Goal: Transaction & Acquisition: Obtain resource

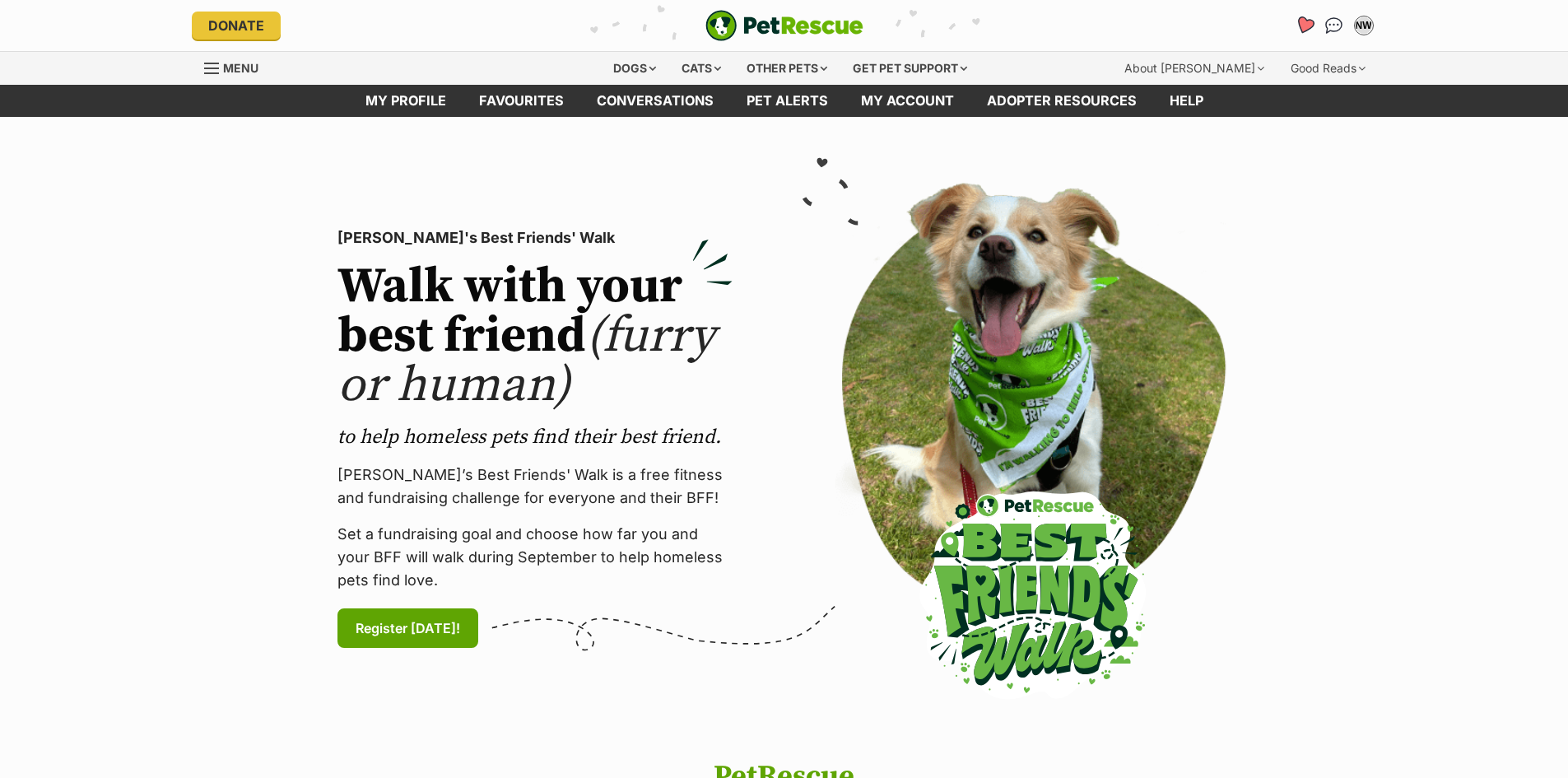
click at [1308, 22] on icon "Favourites" at bounding box center [1305, 25] width 20 height 19
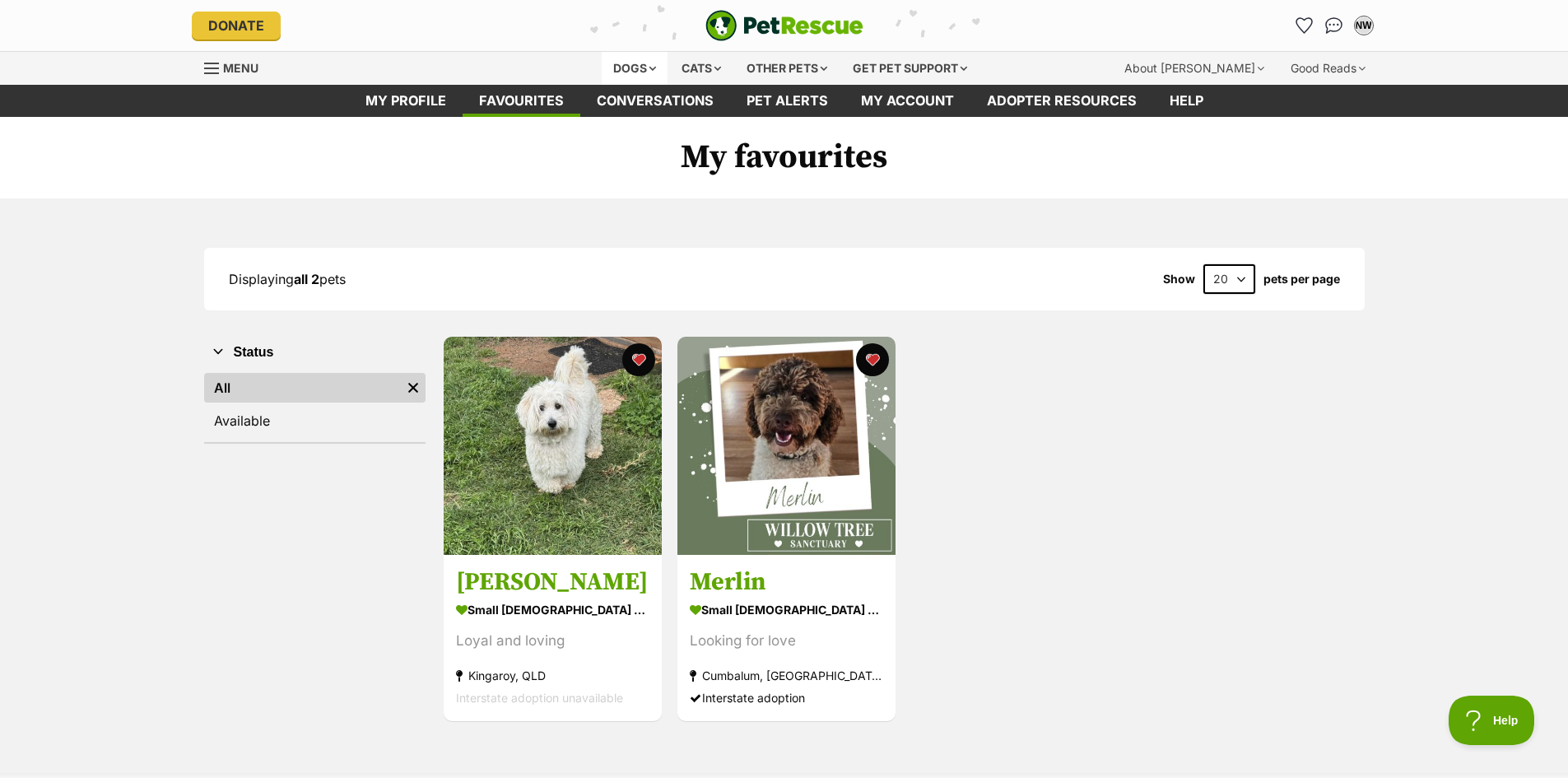
click at [639, 70] on div "Dogs" at bounding box center [635, 69] width 66 height 33
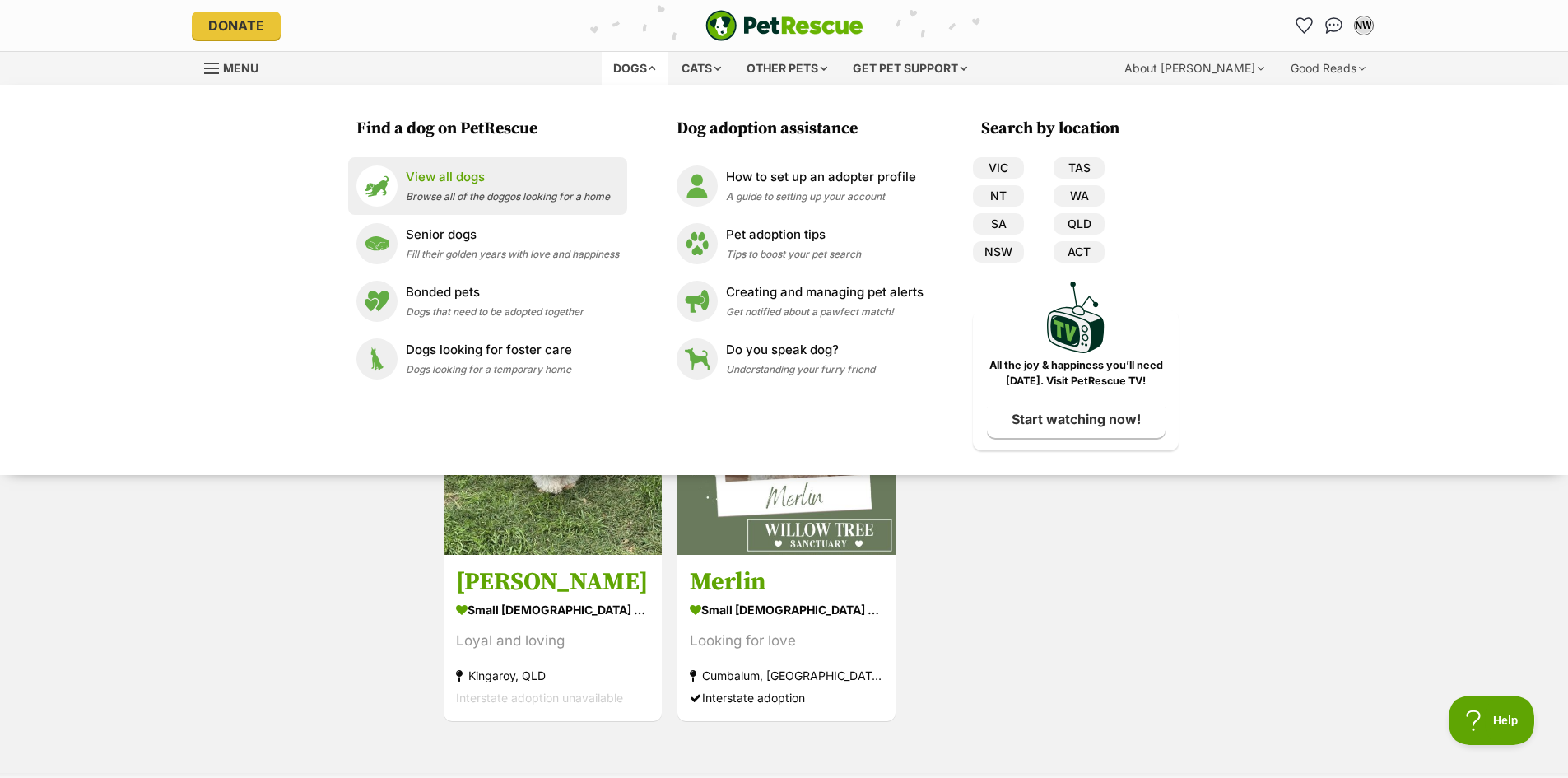
click at [449, 173] on p "View all dogs" at bounding box center [508, 178] width 204 height 19
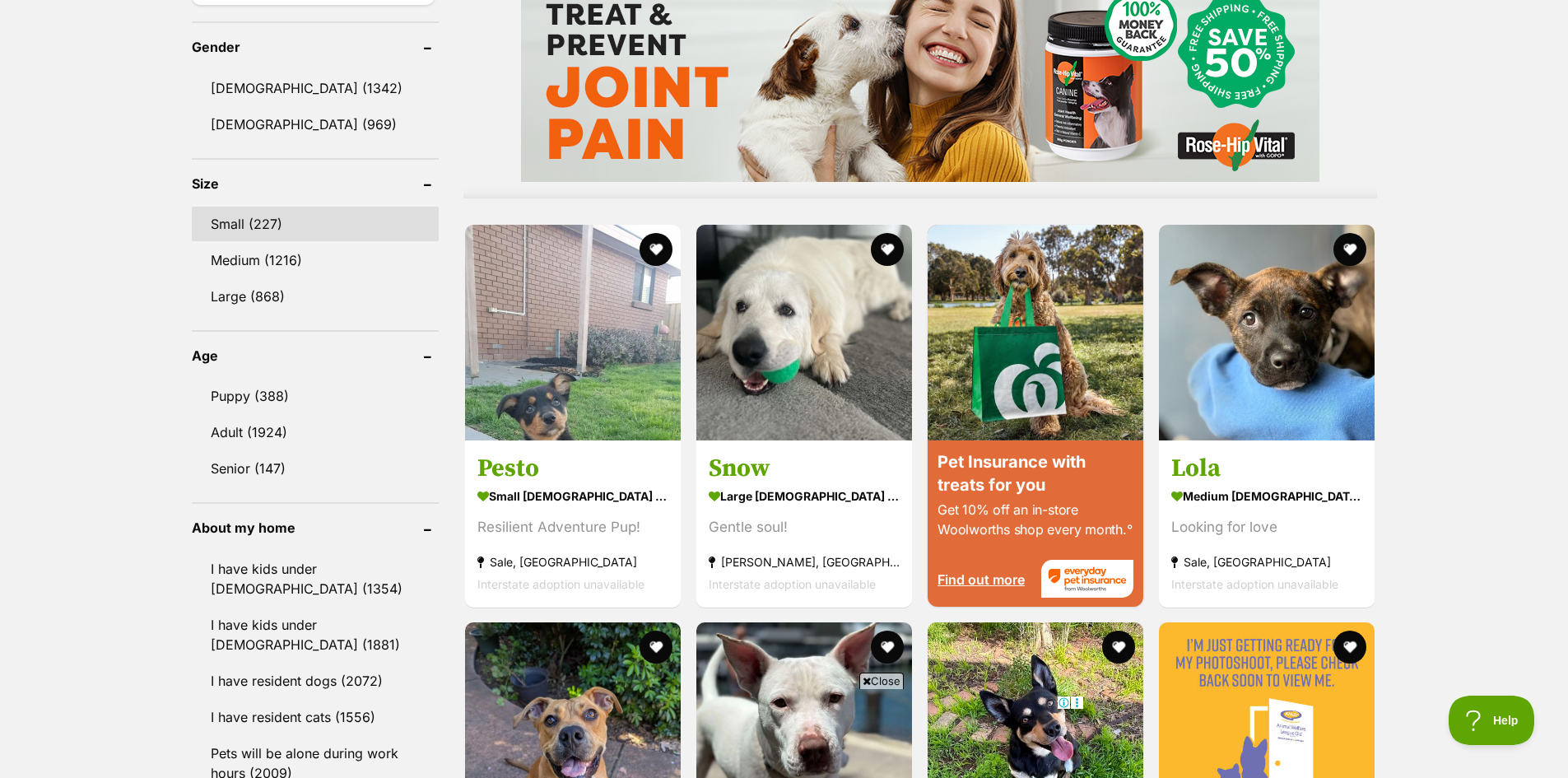
click at [309, 223] on link "Small (227)" at bounding box center [316, 224] width 247 height 35
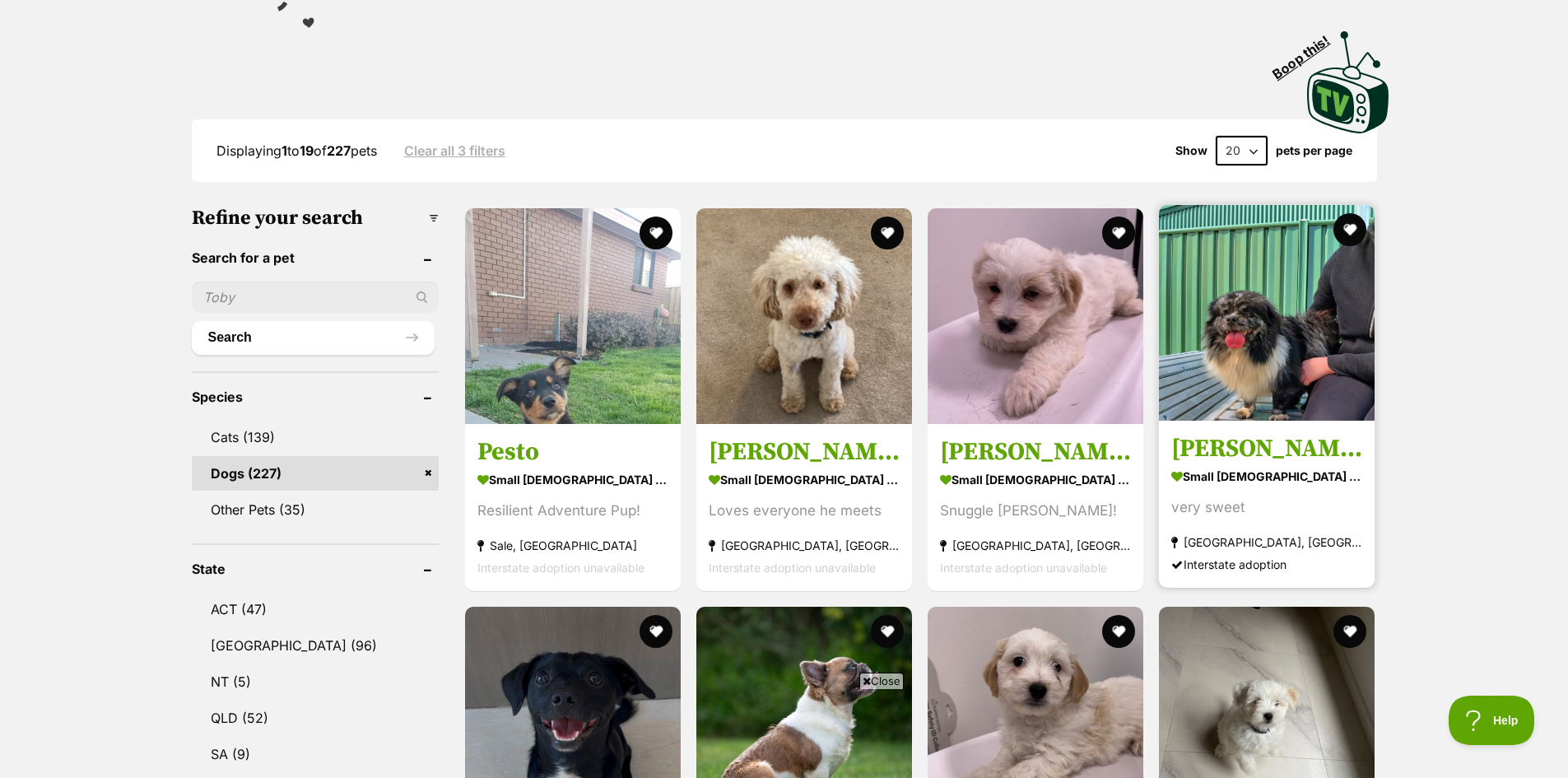
click at [1251, 291] on img at bounding box center [1267, 313] width 216 height 216
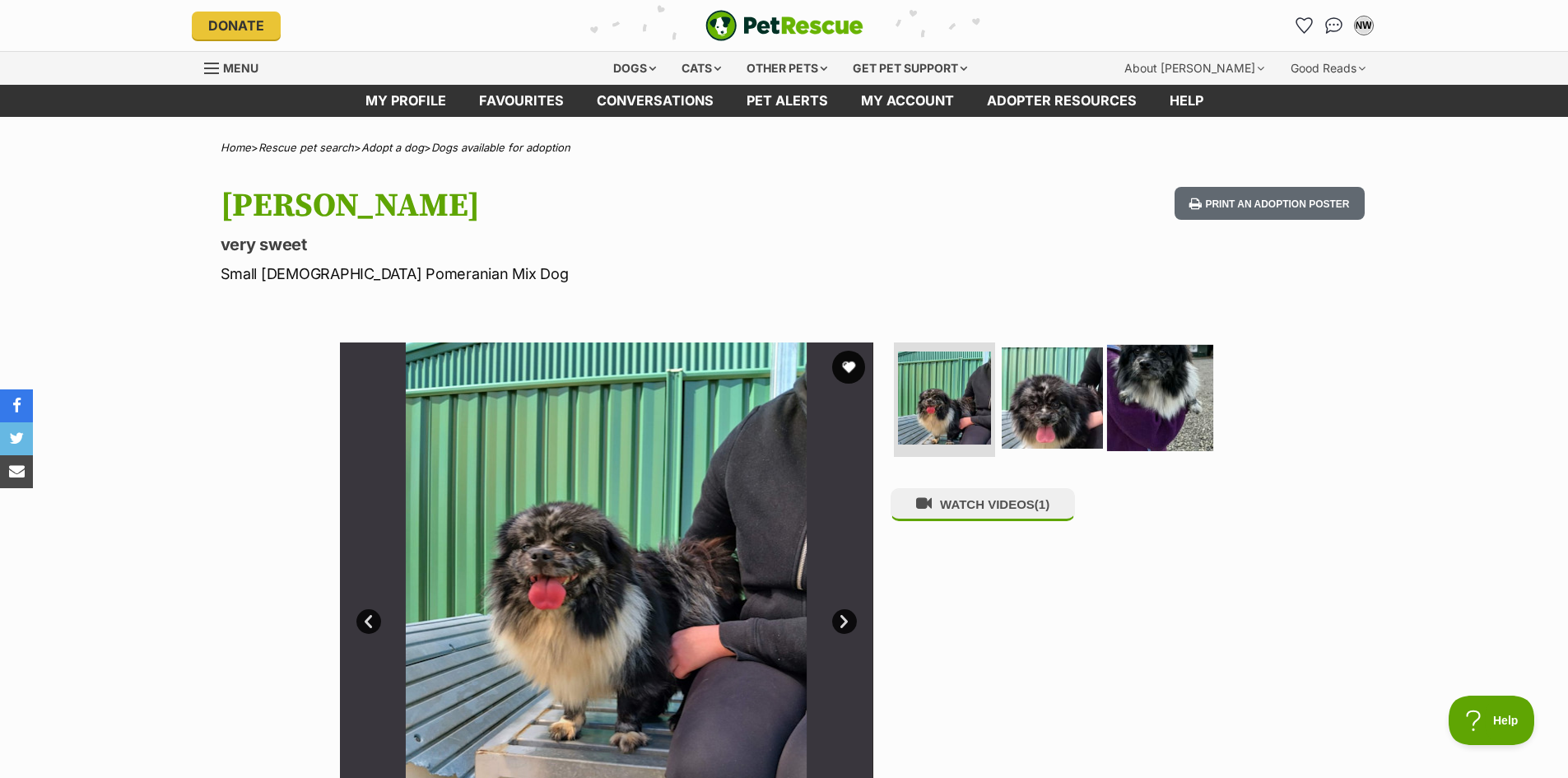
click at [1189, 428] on img at bounding box center [1160, 397] width 106 height 106
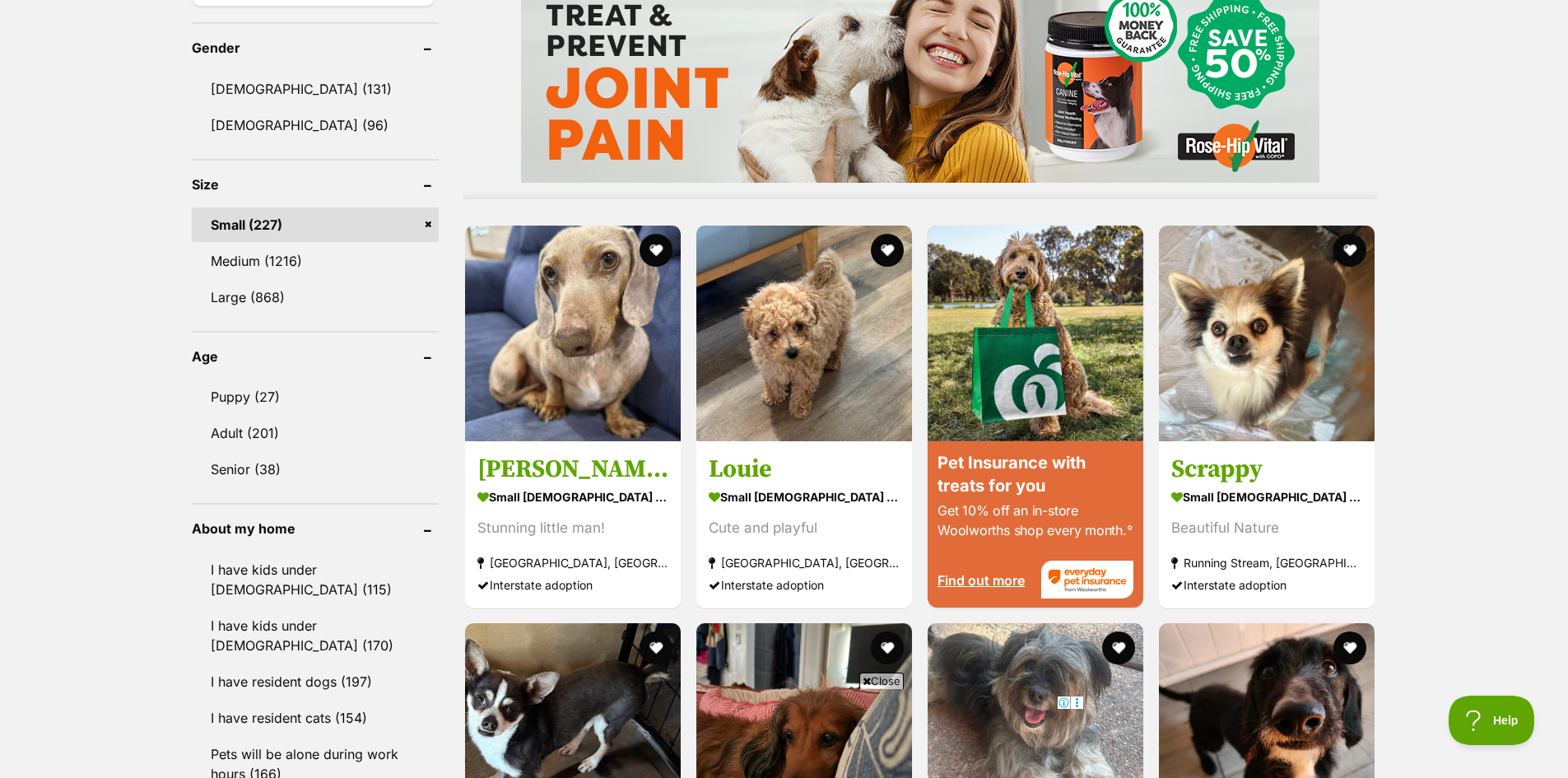
scroll to position [1400, 0]
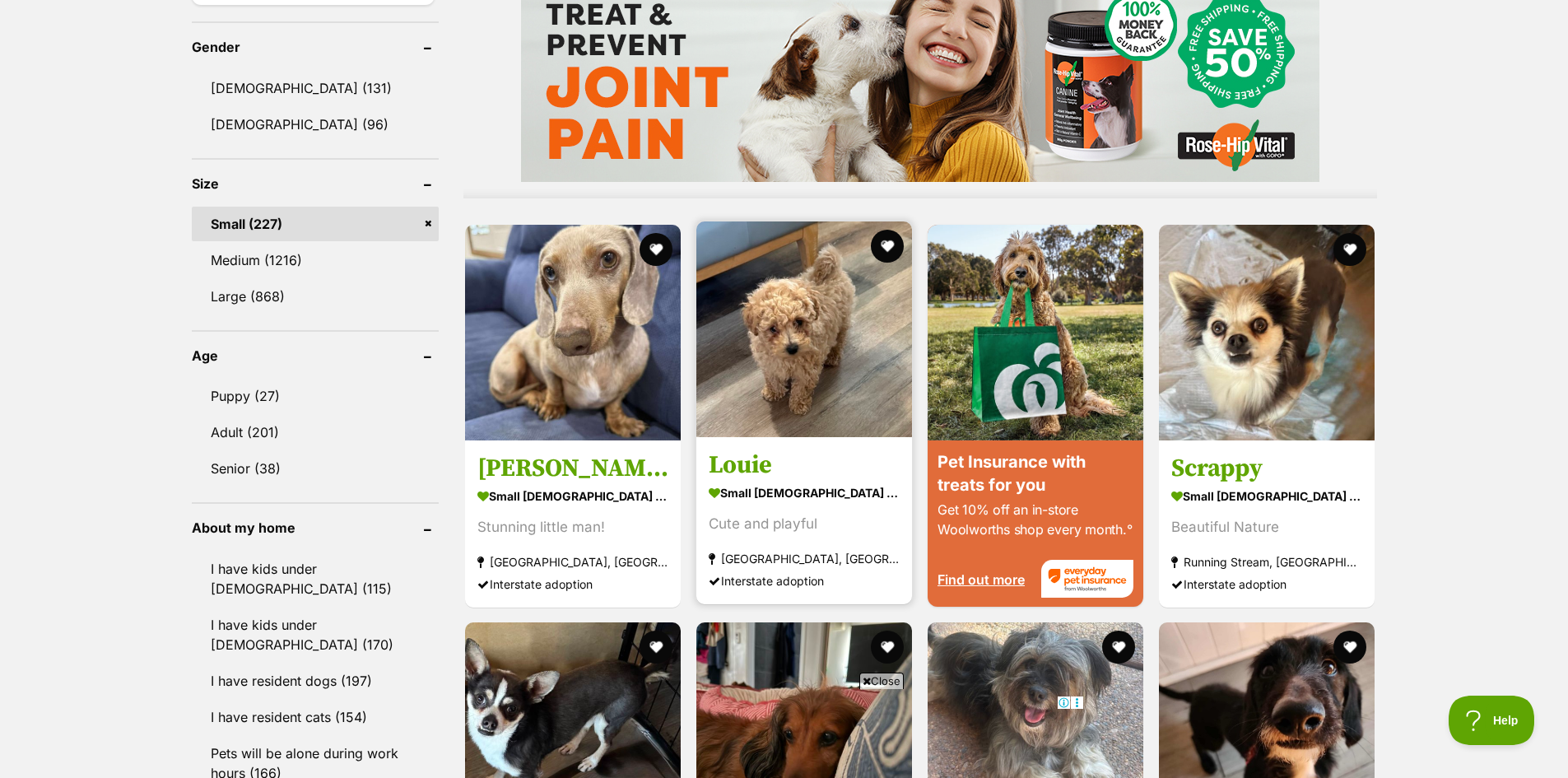
click at [771, 351] on img at bounding box center [804, 330] width 216 height 216
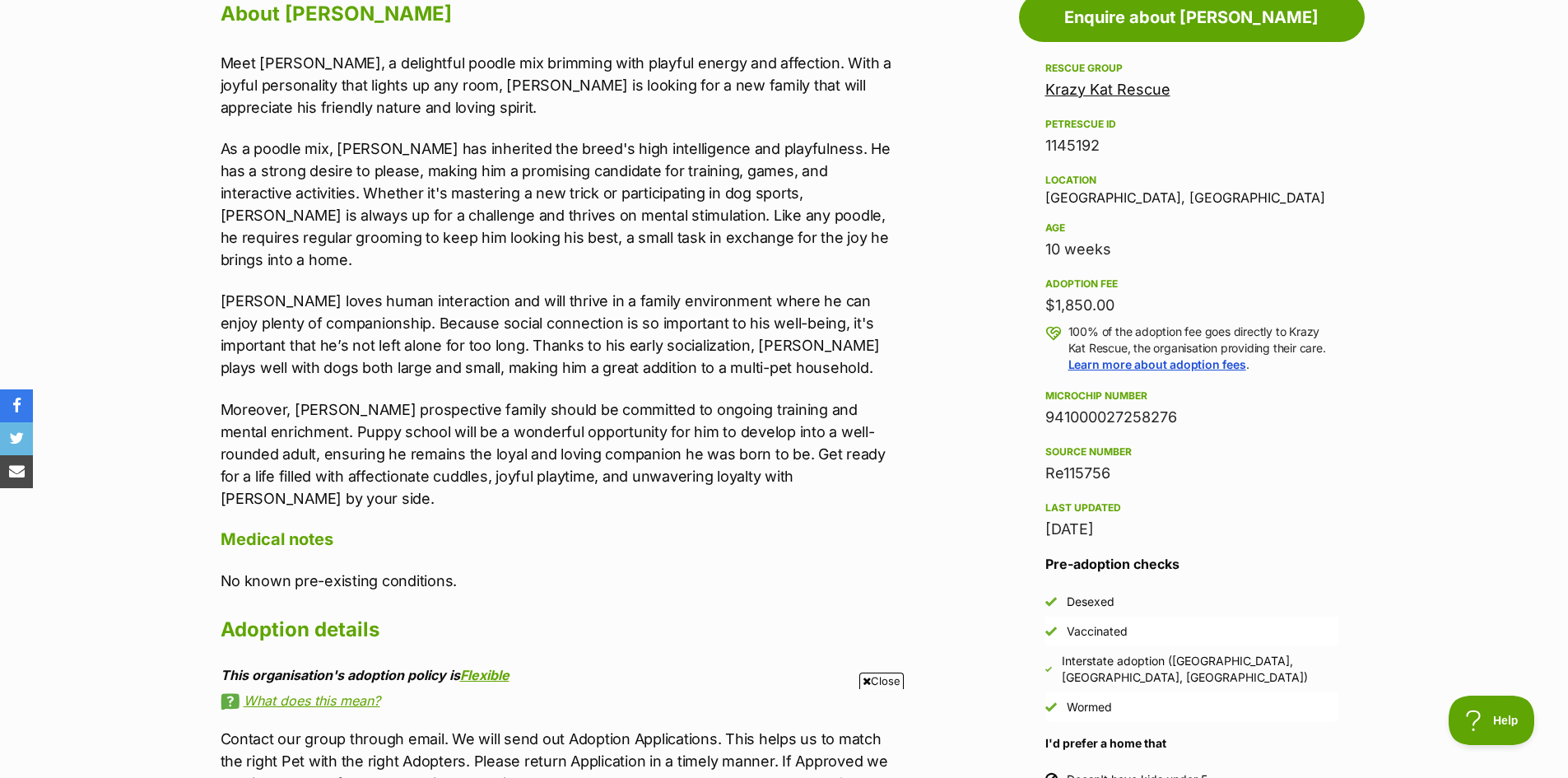
scroll to position [989, 0]
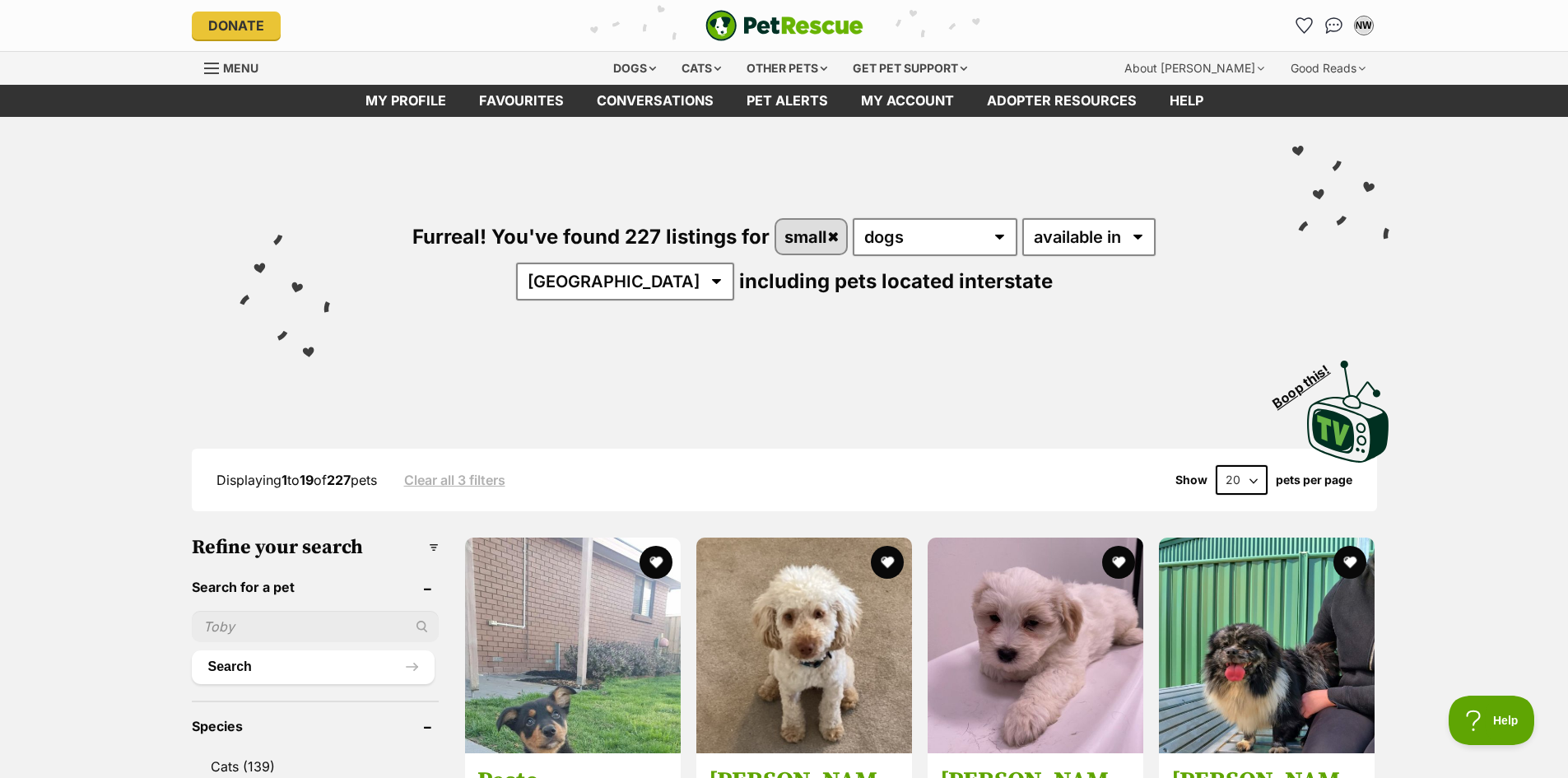
click at [1232, 479] on select "20 40 60" at bounding box center [1241, 480] width 52 height 29
select select "60"
click at [1216, 465] on select "20 40 60" at bounding box center [1241, 480] width 52 height 29
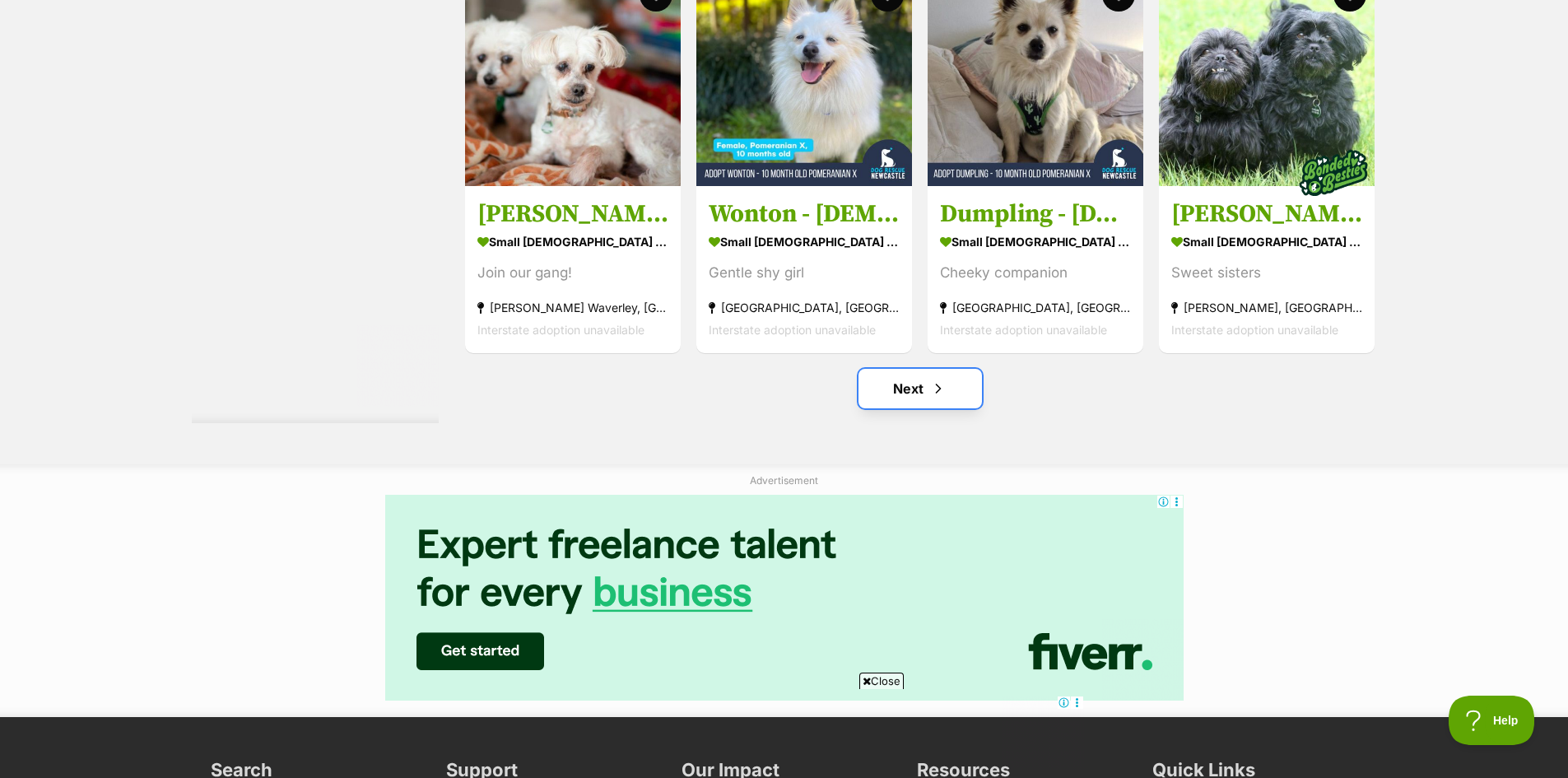
drag, startPoint x: 929, startPoint y: 391, endPoint x: 943, endPoint y: 394, distance: 14.3
click at [929, 391] on link "Next" at bounding box center [920, 388] width 124 height 39
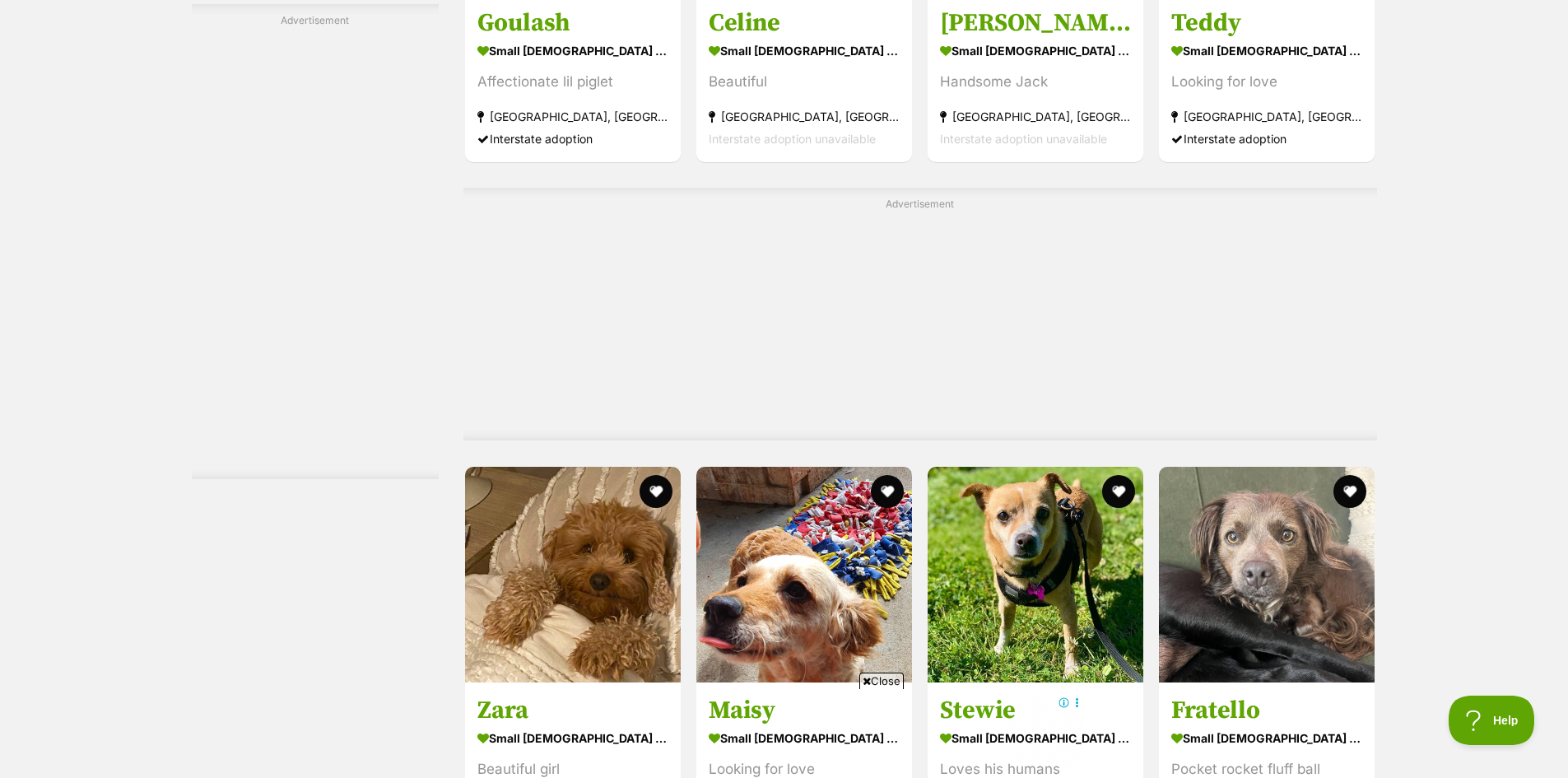
scroll to position [6178, 0]
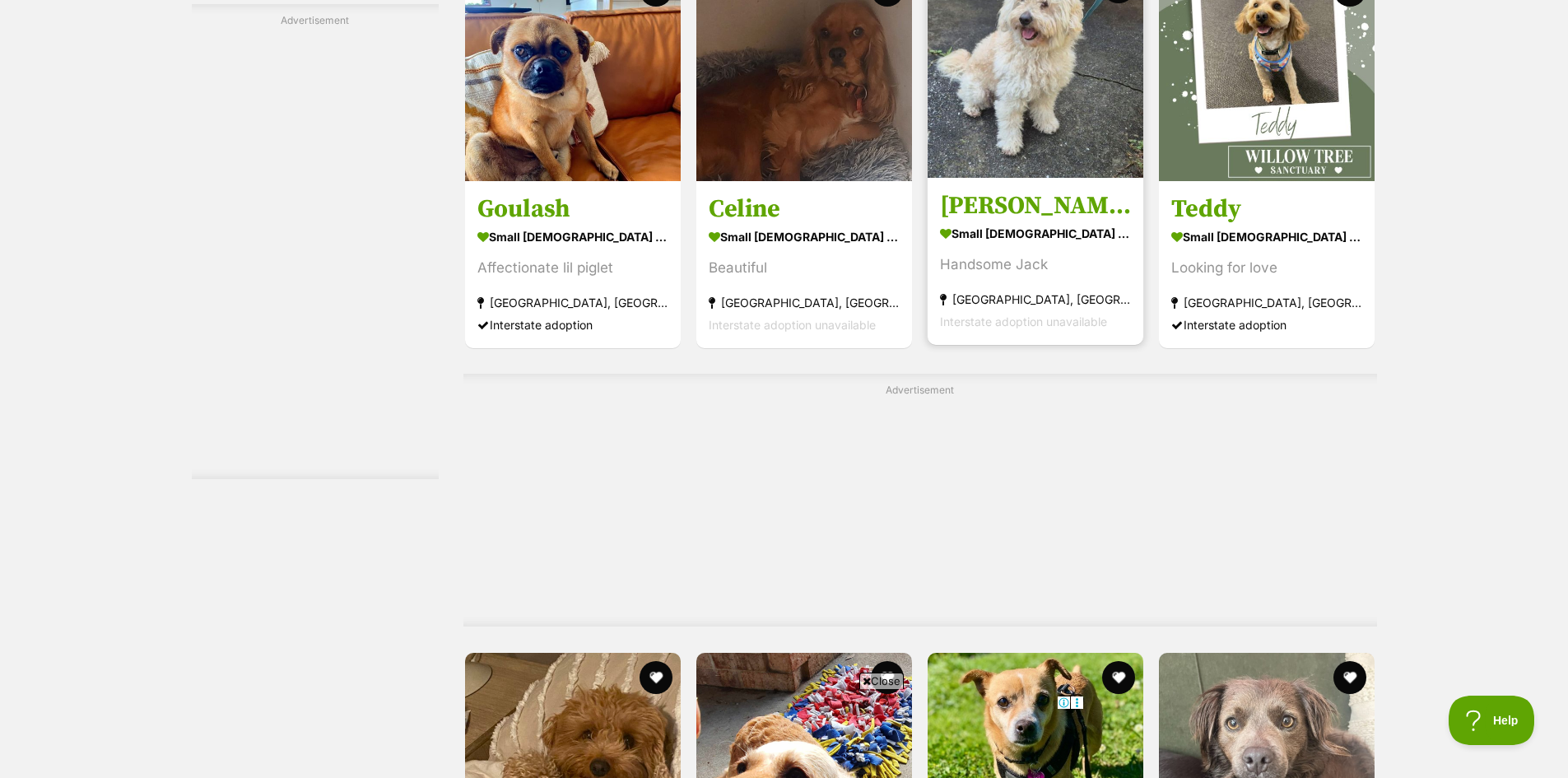
click at [999, 79] on img at bounding box center [1036, 70] width 216 height 216
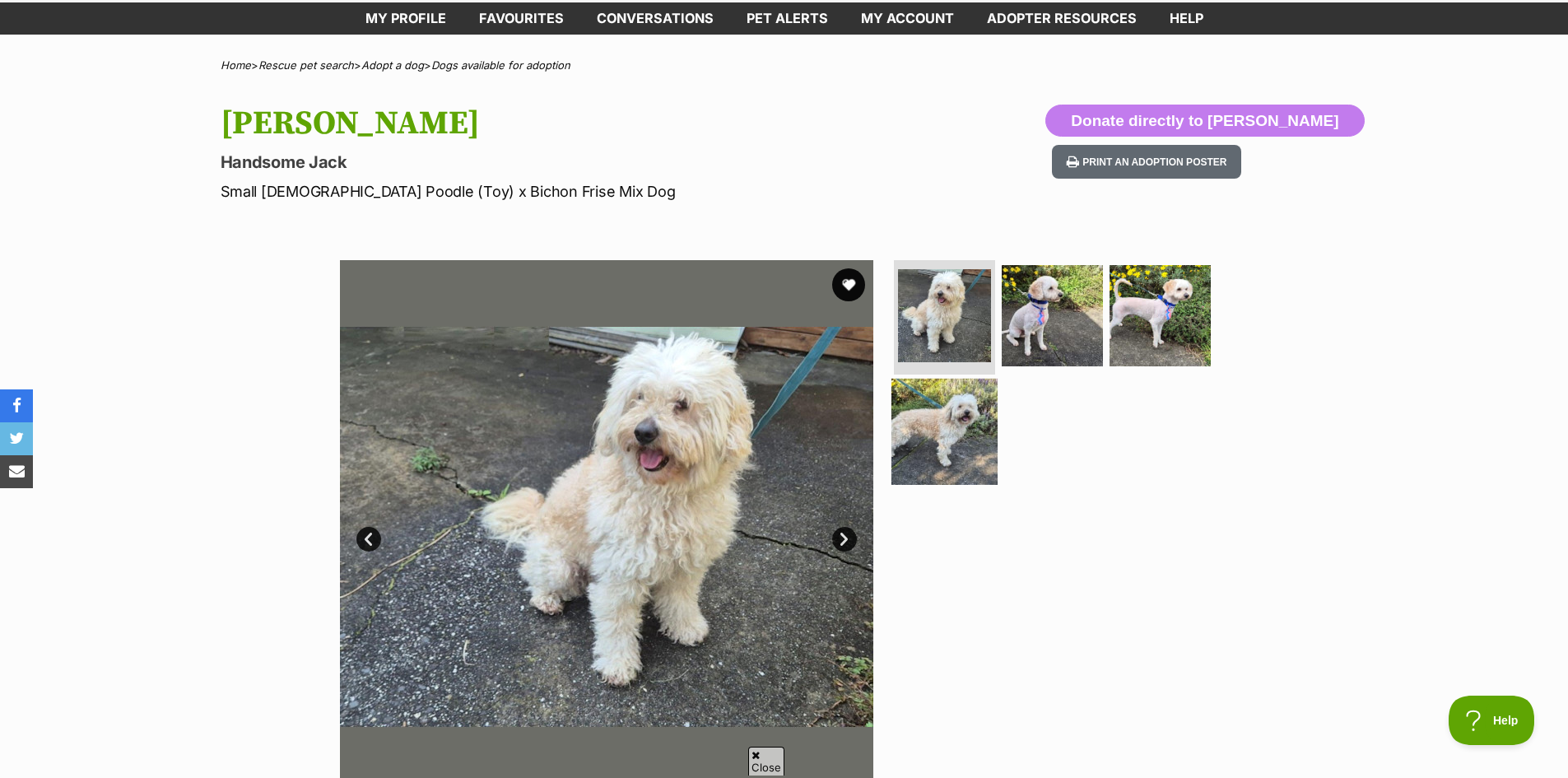
click at [955, 430] on img at bounding box center [945, 432] width 106 height 106
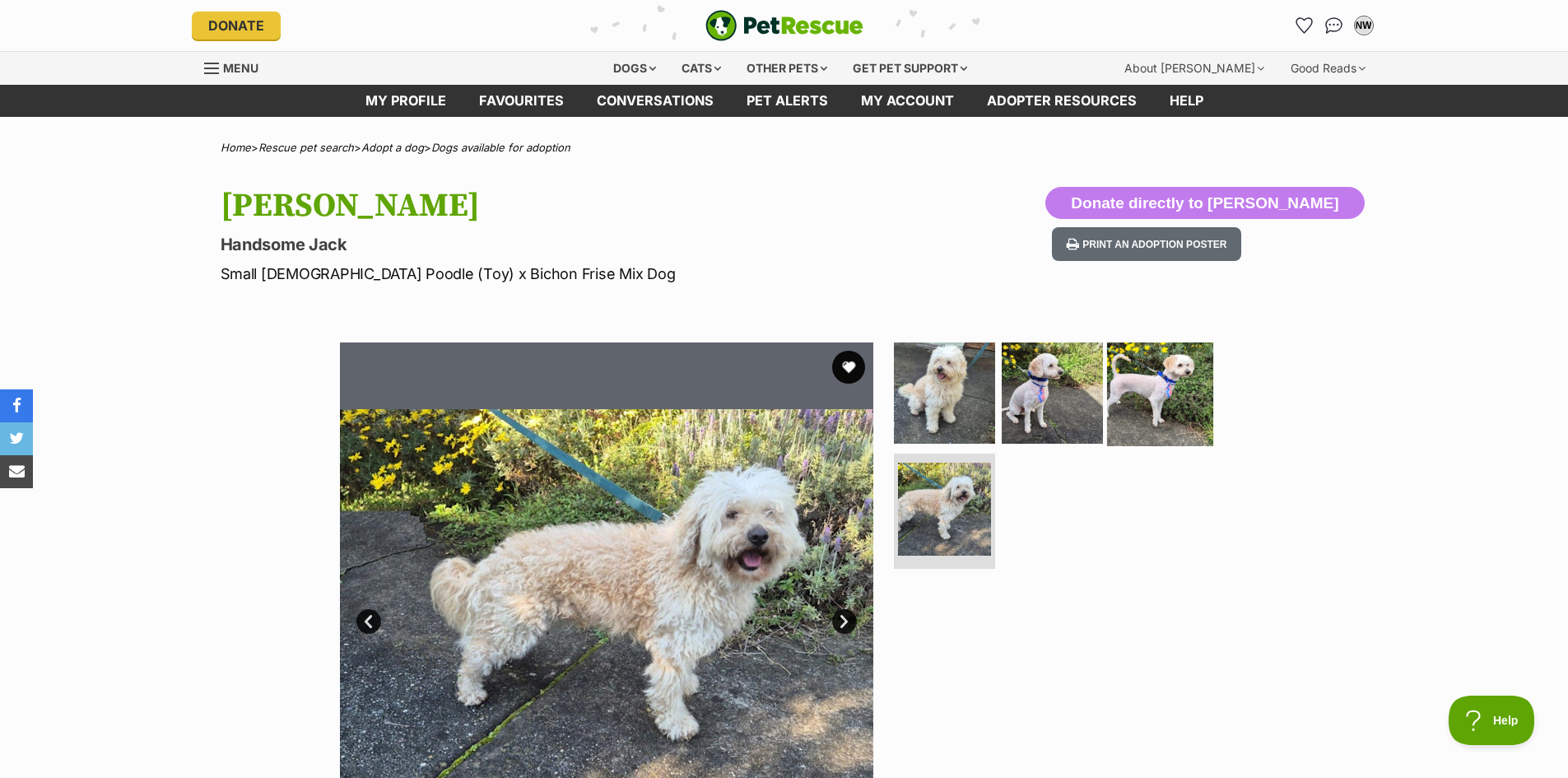
click at [1129, 387] on img at bounding box center [1160, 393] width 106 height 106
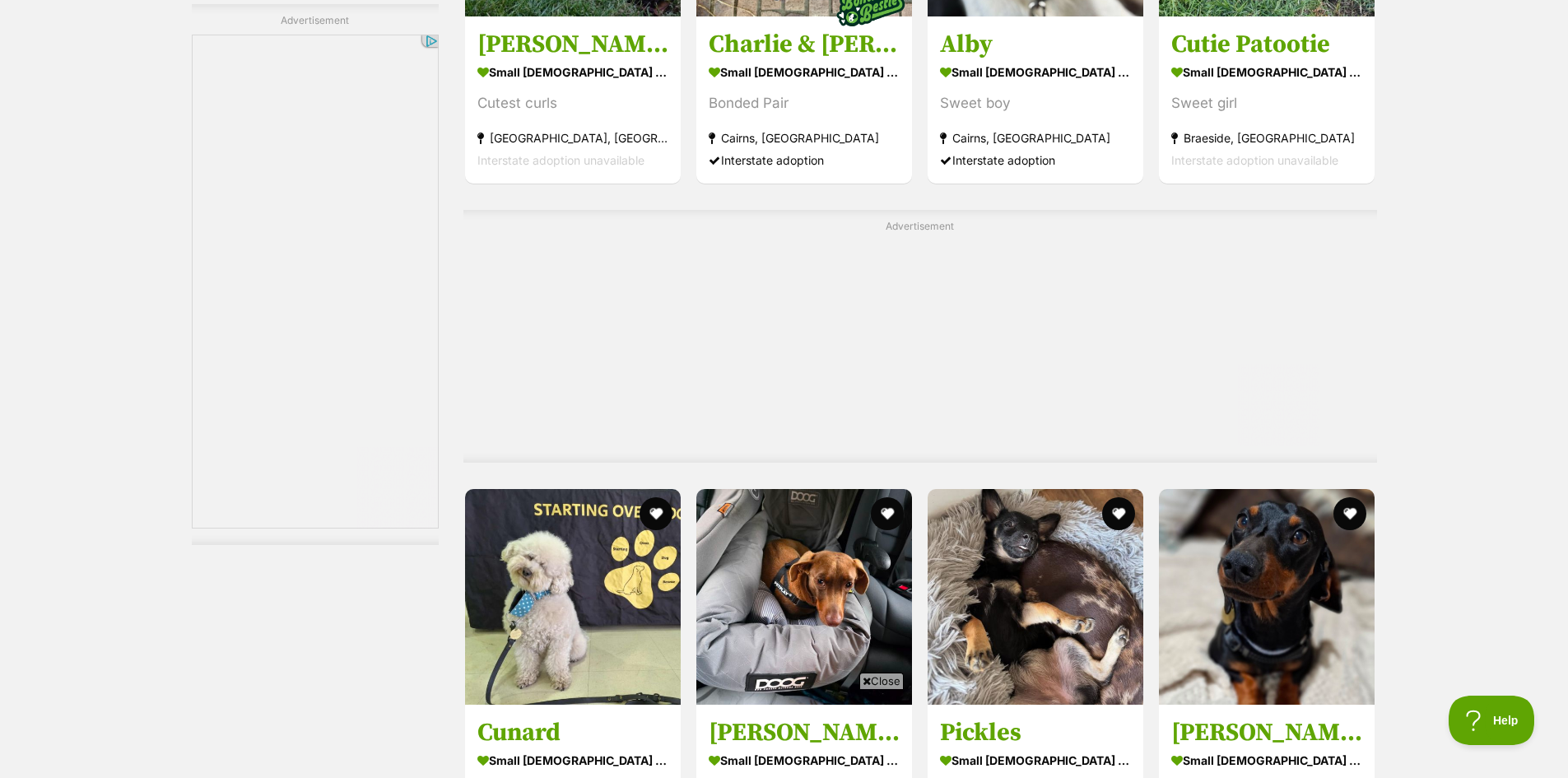
scroll to position [8118, 0]
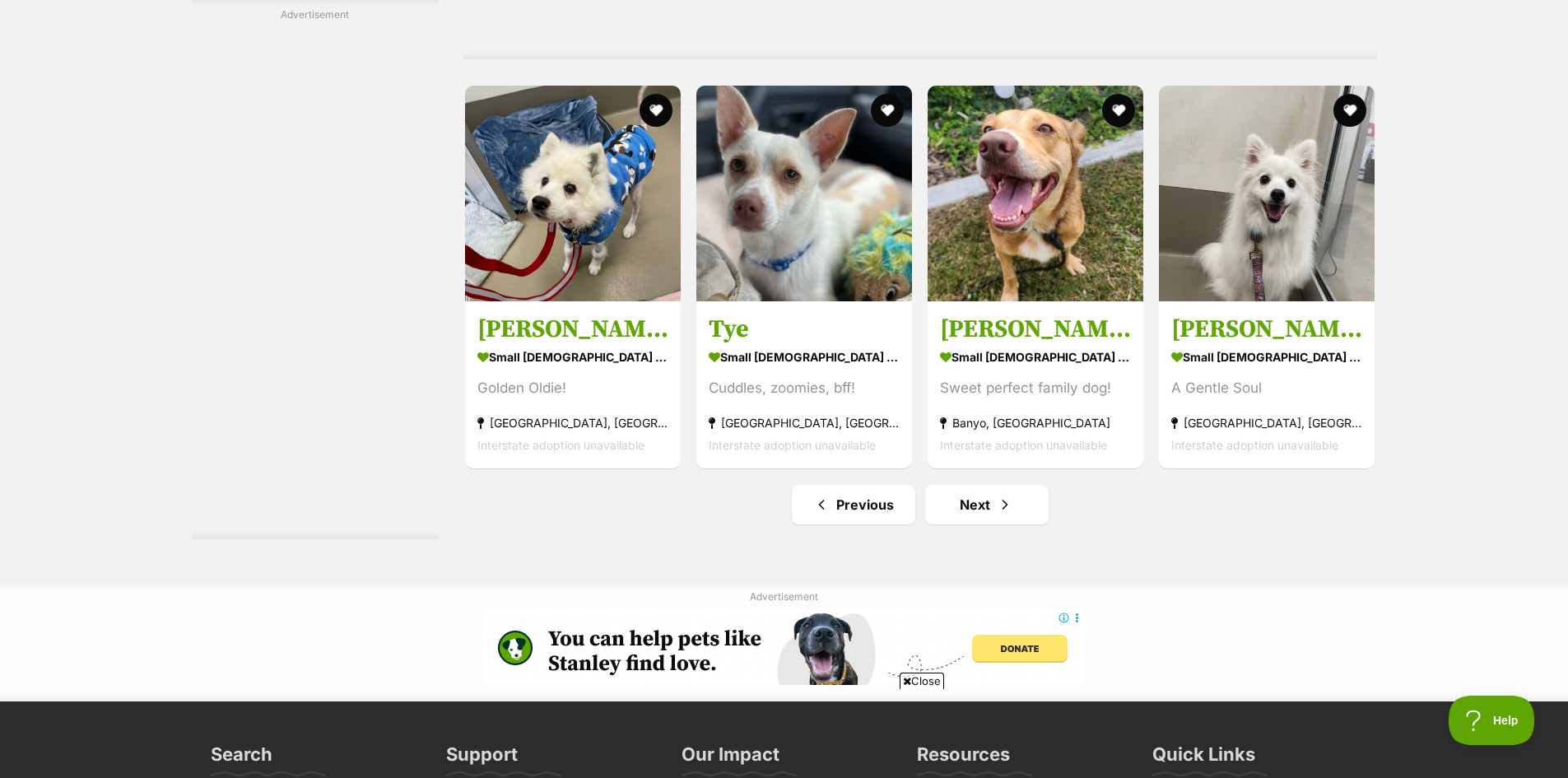
scroll to position [8649, 0]
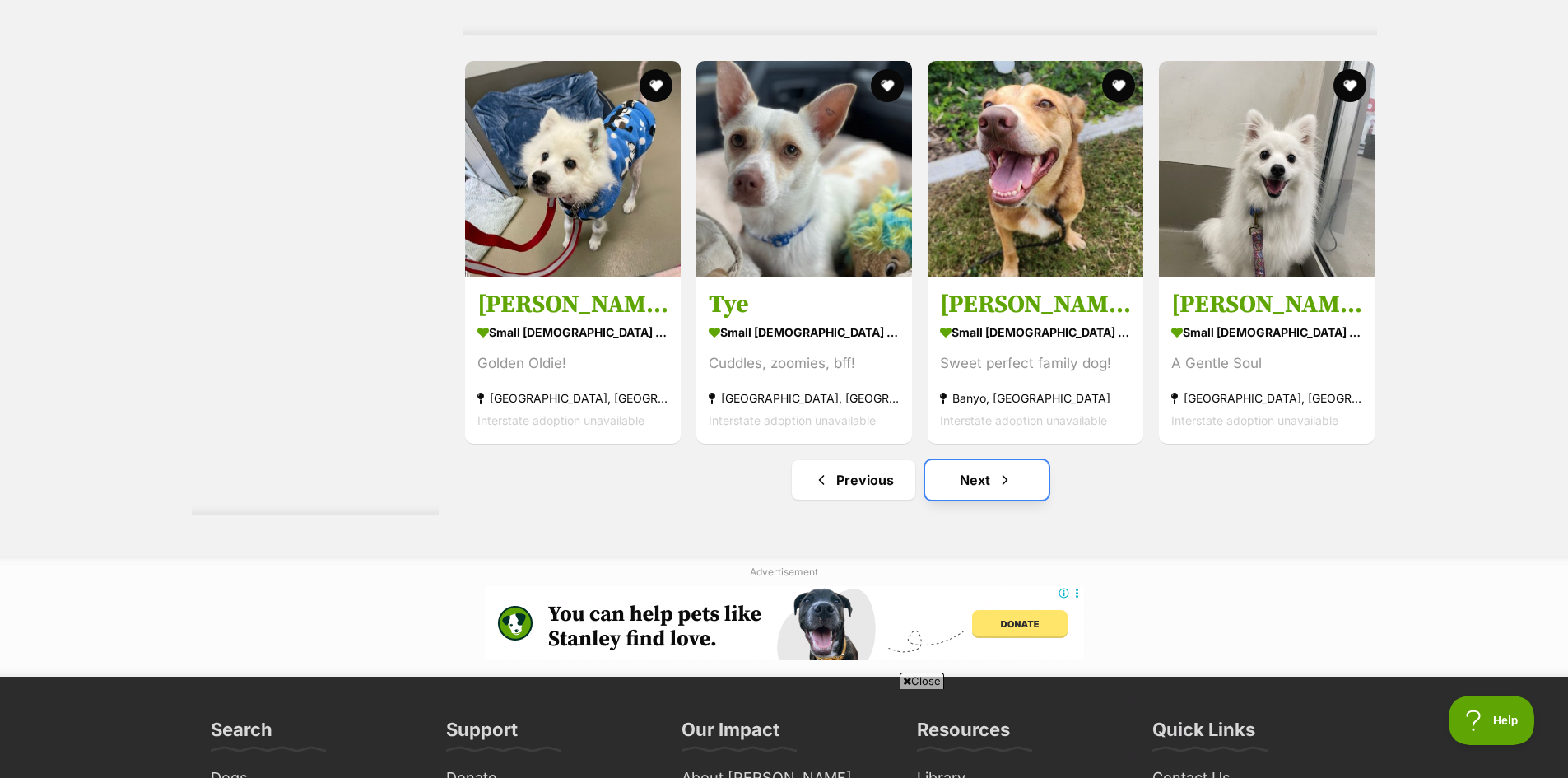
click at [997, 470] on span "Next page" at bounding box center [1005, 481] width 16 height 20
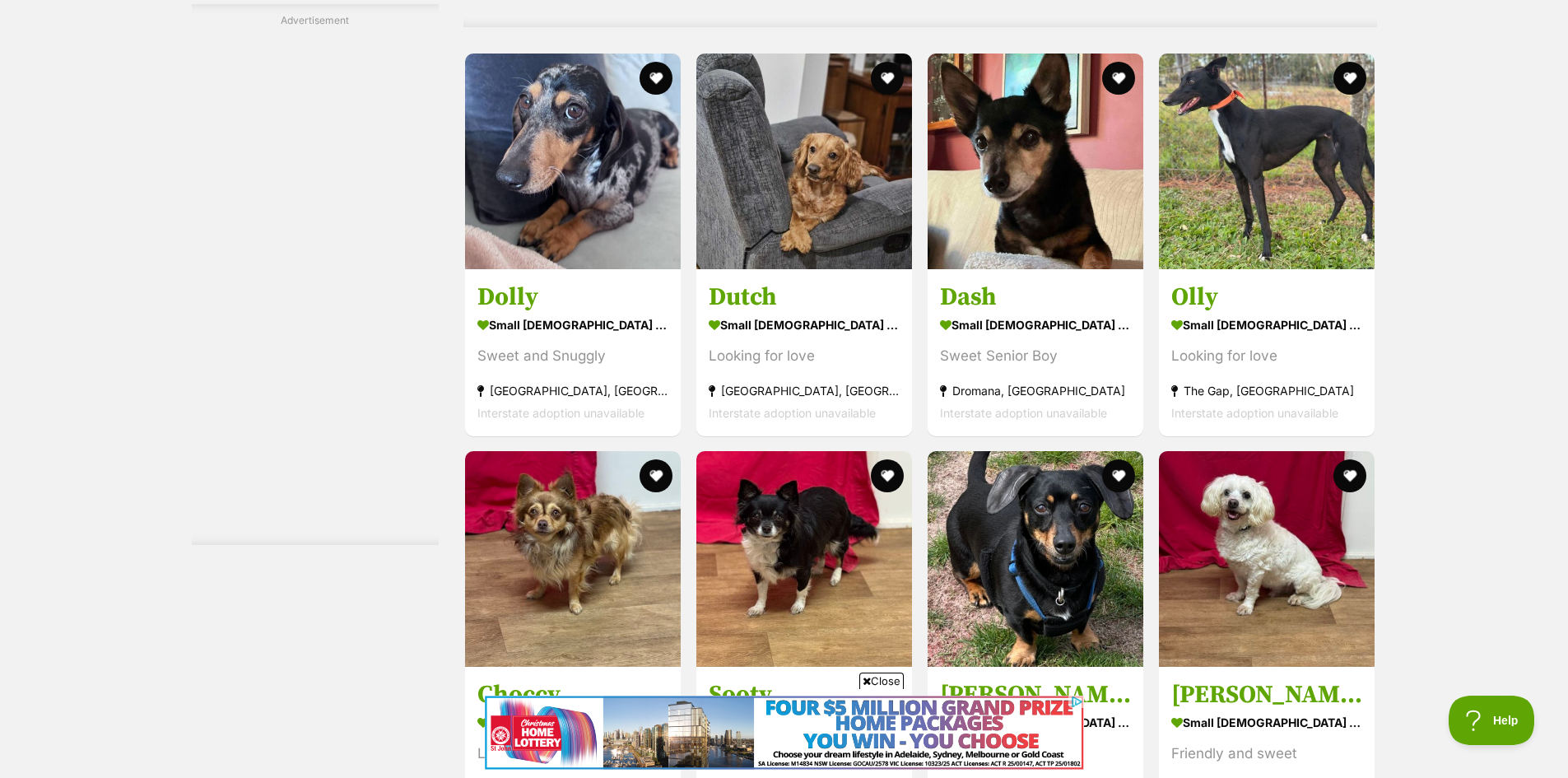
scroll to position [3954, 0]
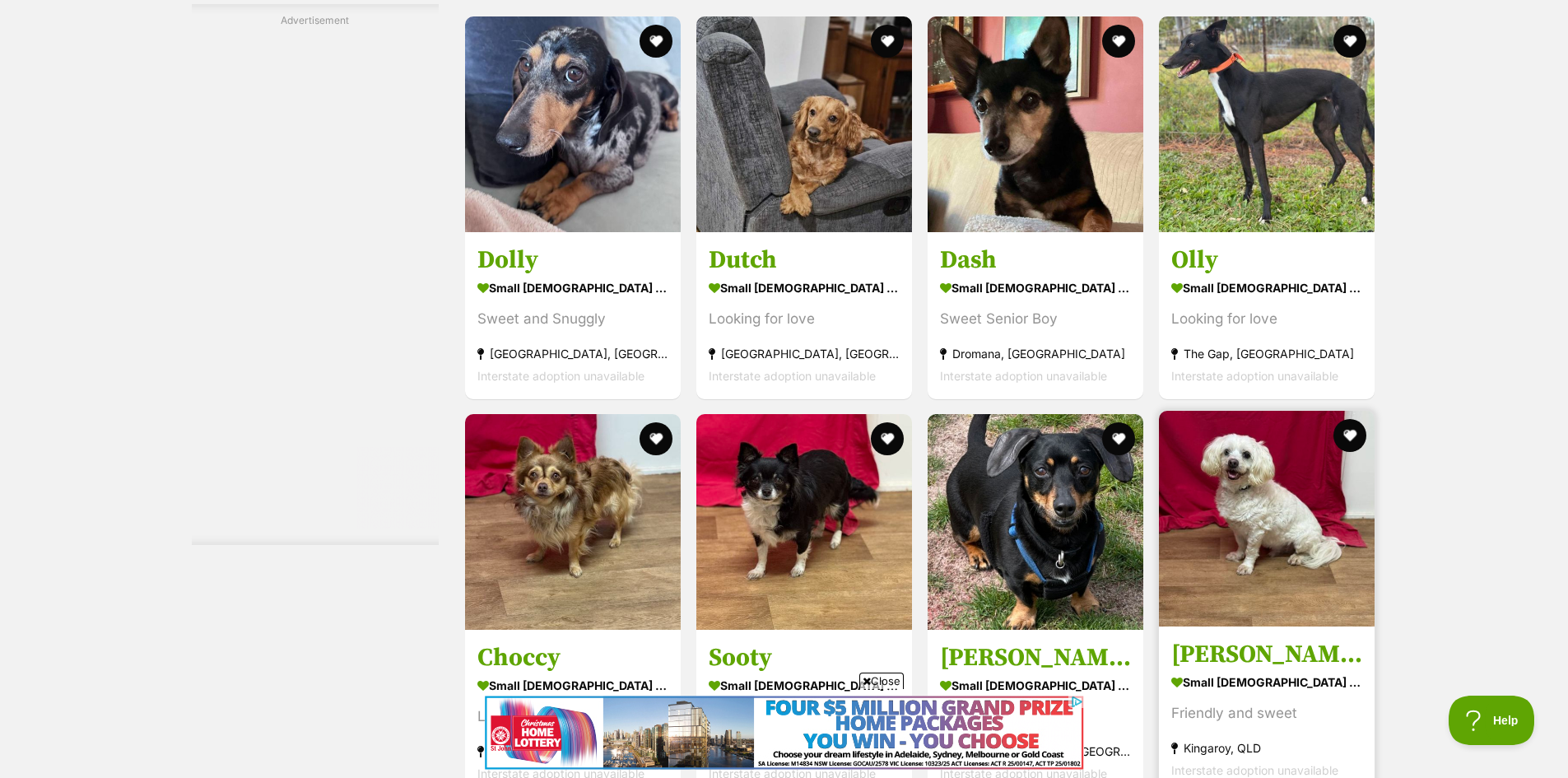
click at [1246, 523] on img at bounding box center [1267, 519] width 216 height 216
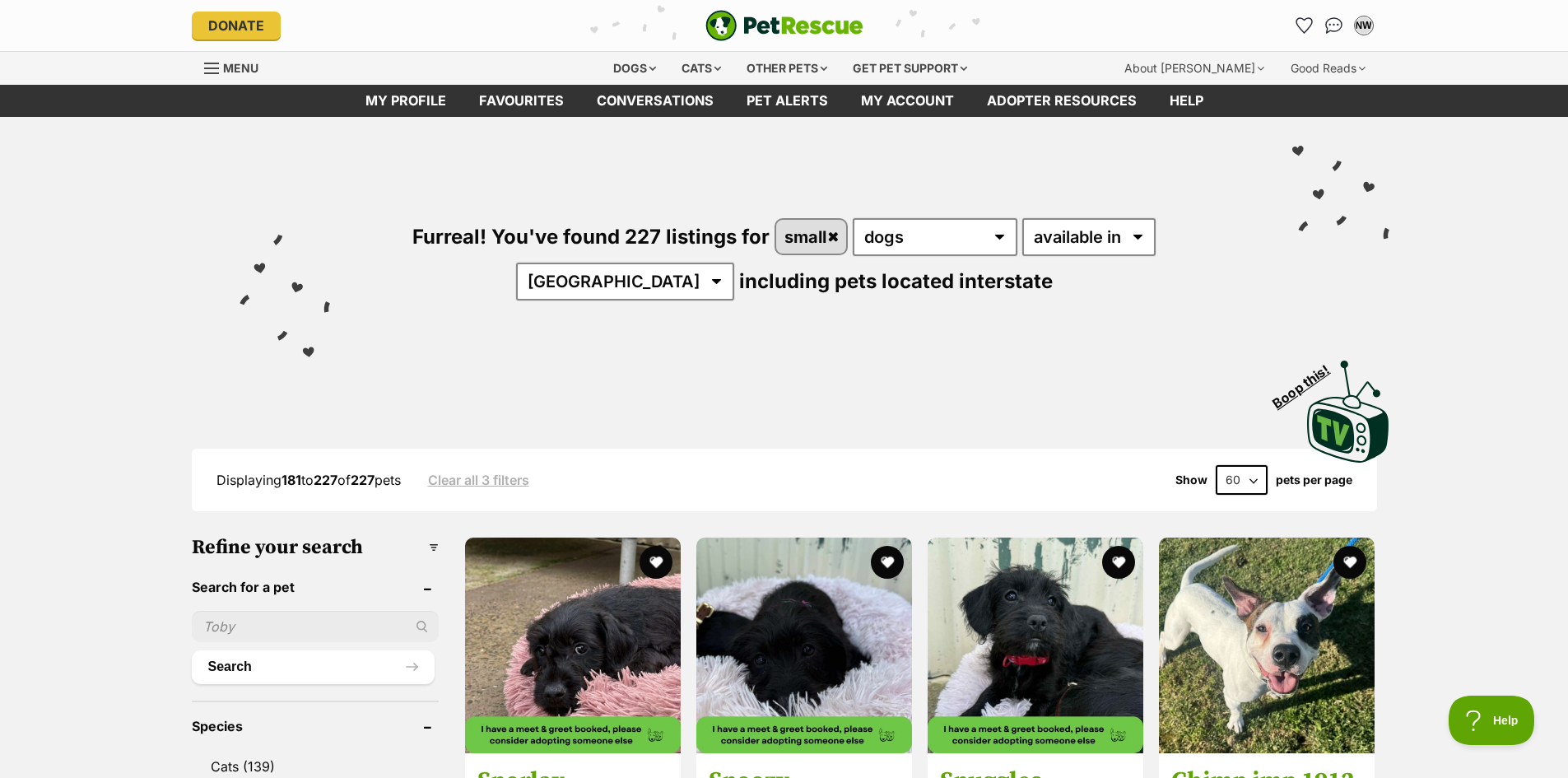
drag, startPoint x: 1305, startPoint y: 25, endPoint x: 1173, endPoint y: 182, distance: 205.1
click at [1305, 24] on icon "Favourites" at bounding box center [1304, 26] width 16 height 15
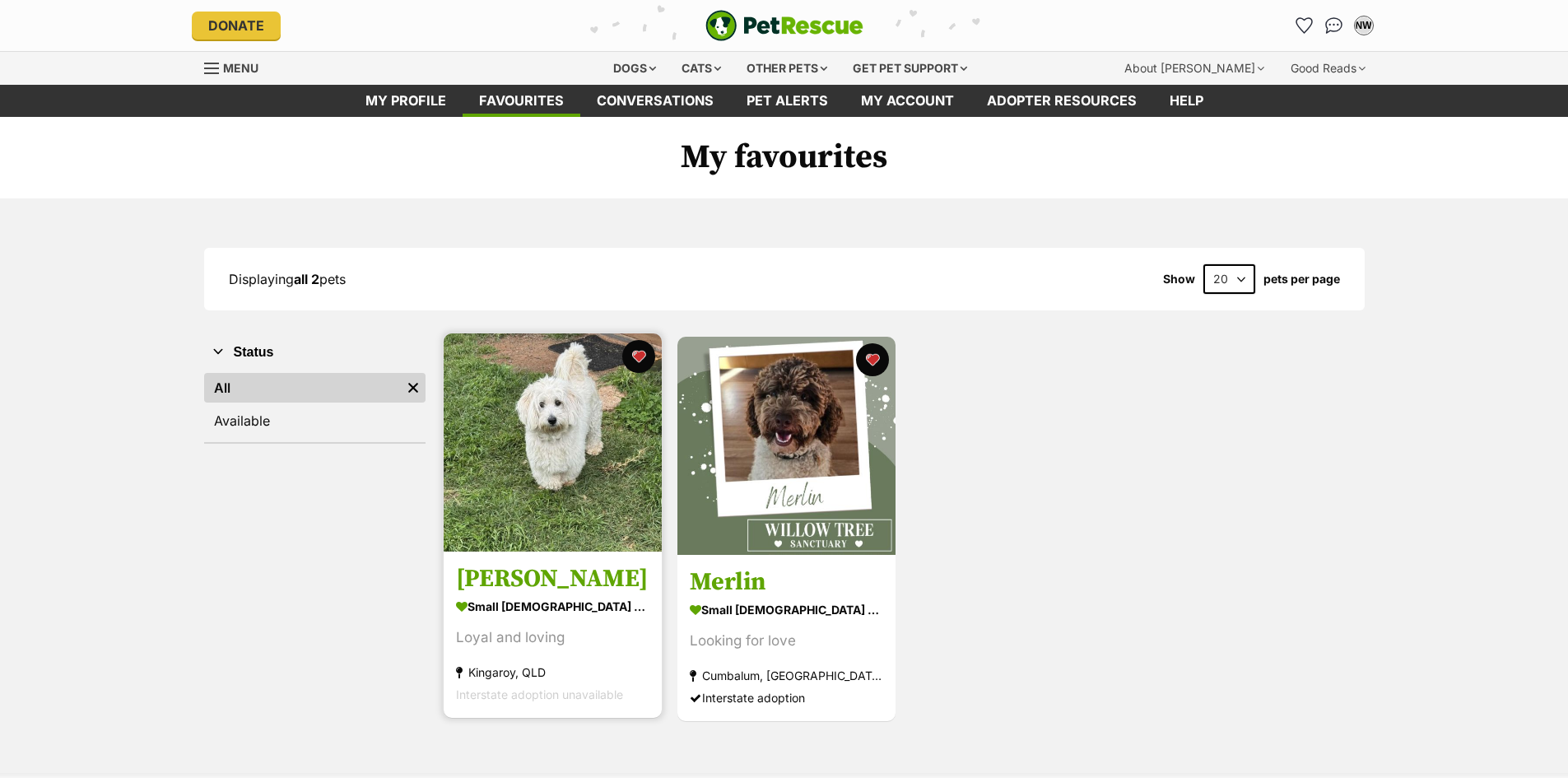
click at [546, 434] on img at bounding box center [553, 442] width 218 height 218
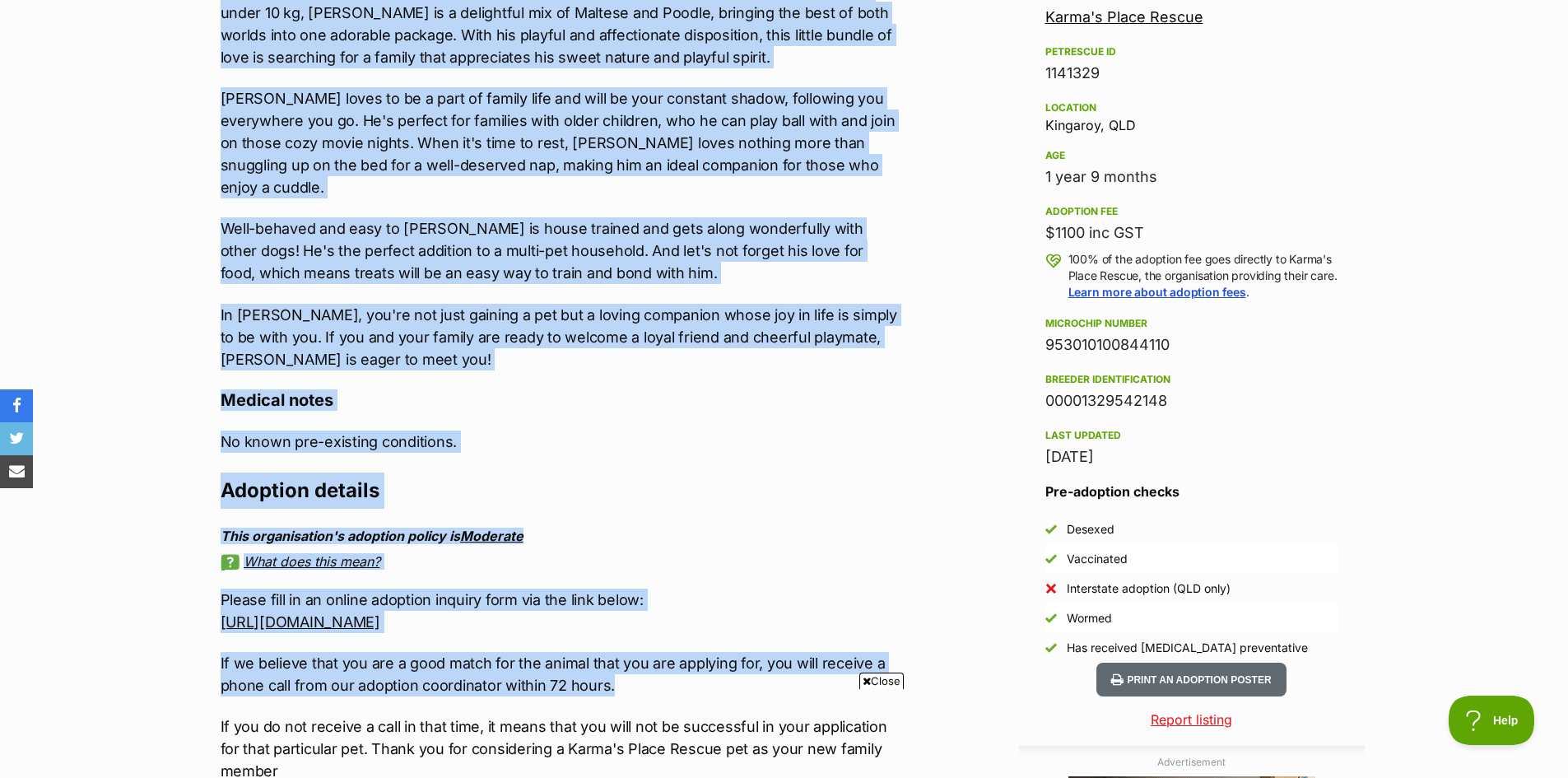
drag, startPoint x: 214, startPoint y: 288, endPoint x: 613, endPoint y: 671, distance: 553.1
click at [613, 671] on div "About [PERSON_NAME] Meet [PERSON_NAME], the charming Moodle with a heart full o…" at bounding box center [552, 353] width 696 height 860
copy div "About [PERSON_NAME] Meet [PERSON_NAME], the charming Moodle with a heart full o…"
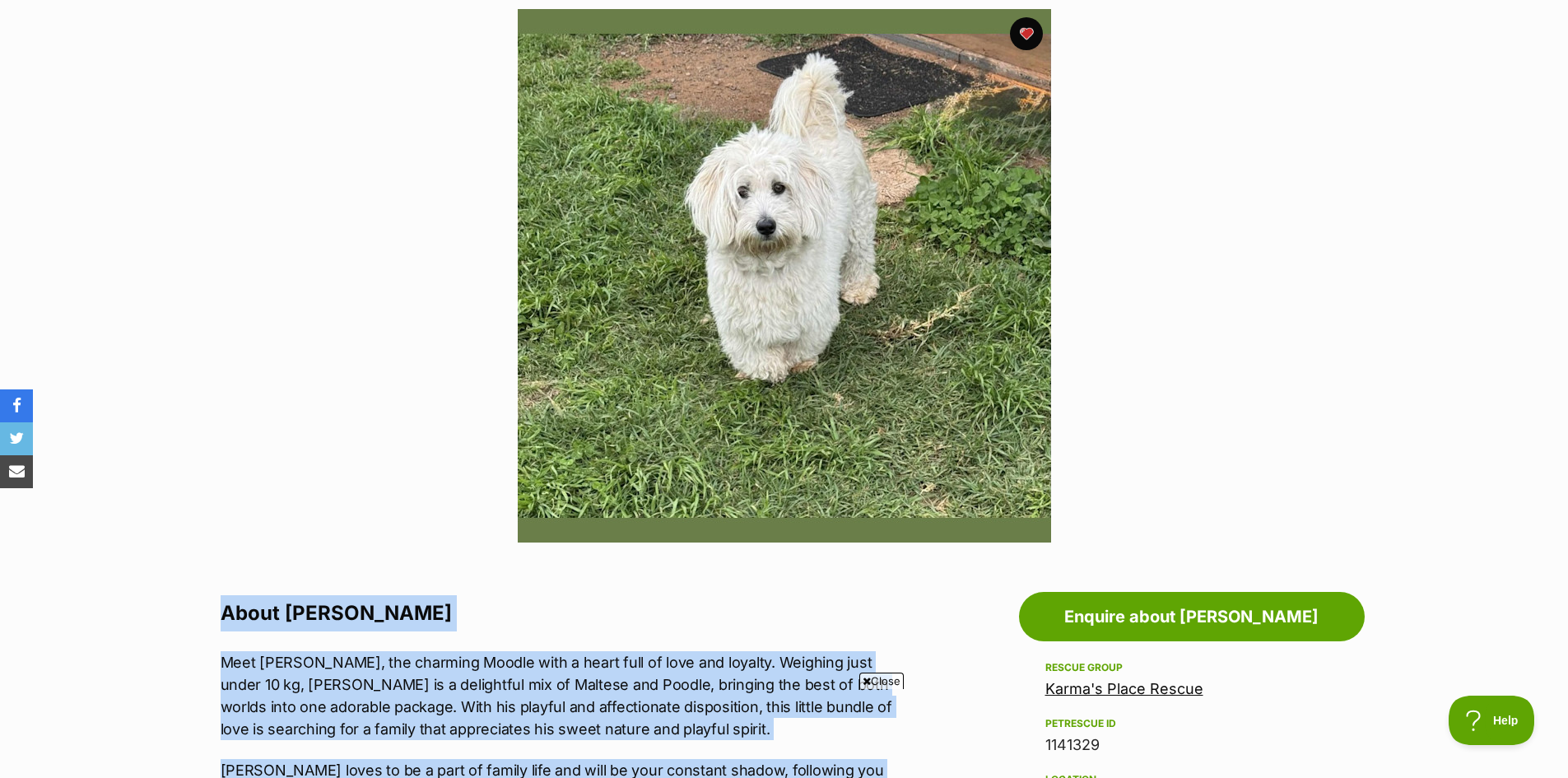
scroll to position [330, 0]
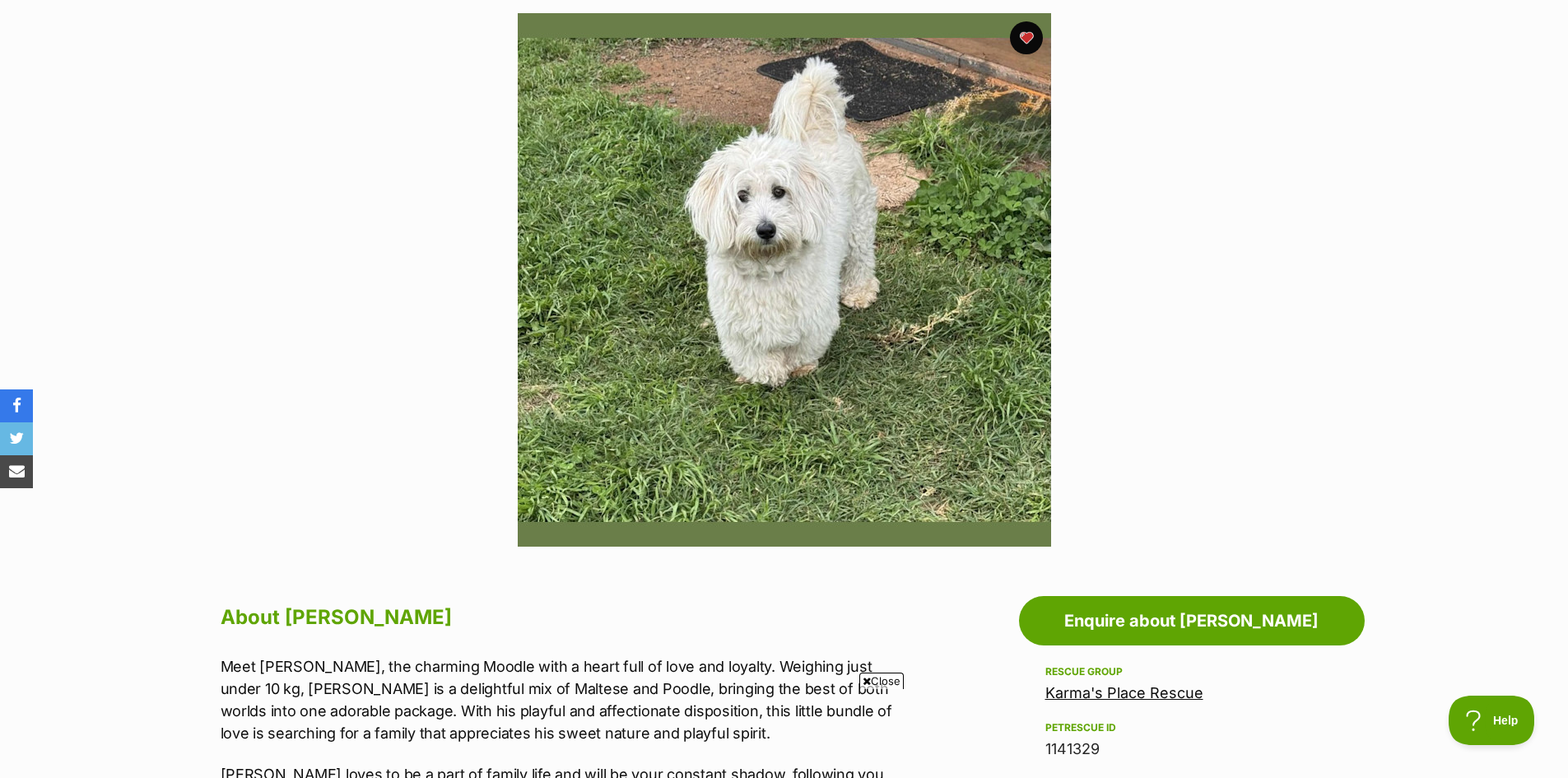
click at [1175, 302] on section "Available 1 of 1 images Next Prev 1" at bounding box center [785, 267] width 939 height 558
drag, startPoint x: 272, startPoint y: 241, endPoint x: 403, endPoint y: 203, distance: 136.4
click at [272, 241] on div "Available 1 of 1 images Next Prev 1" at bounding box center [784, 267] width 1568 height 558
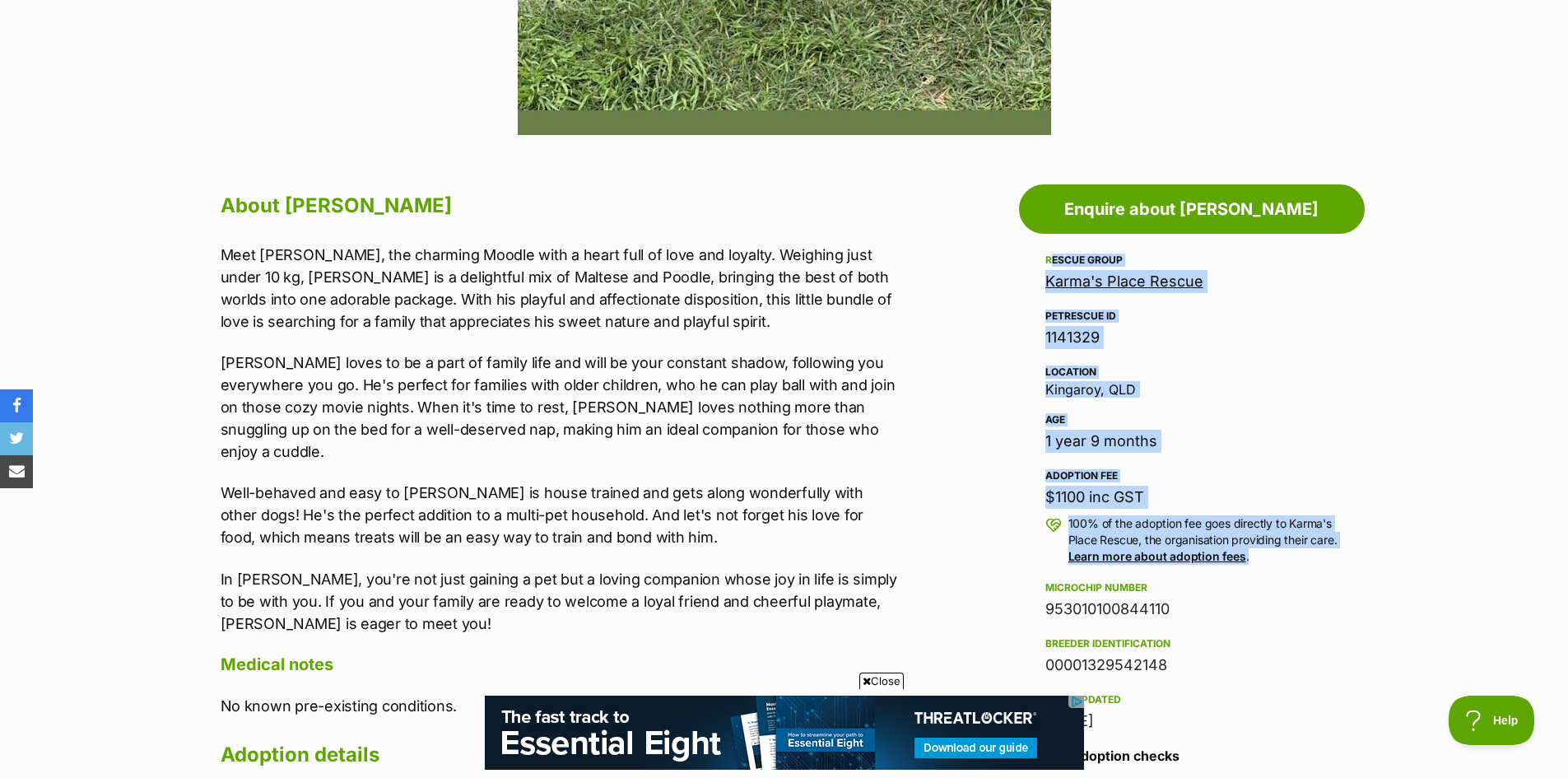
scroll to position [0, 0]
drag, startPoint x: 1048, startPoint y: 256, endPoint x: 1320, endPoint y: 554, distance: 403.5
click at [1320, 554] on div "Rescue group Karma's Place Rescue PetRescue ID 1141329 Location Kingaroy, QLD A…" at bounding box center [1192, 492] width 293 height 482
copy div "Rescue group Karma's Place Rescue PetRescue ID 1141329 Location Kingaroy, QLD A…"
click at [1399, 404] on section "Home > Rescue pet search > Adopt a dog > Dogs available for adoption Charlie Lo…" at bounding box center [784, 637] width 1568 height 2473
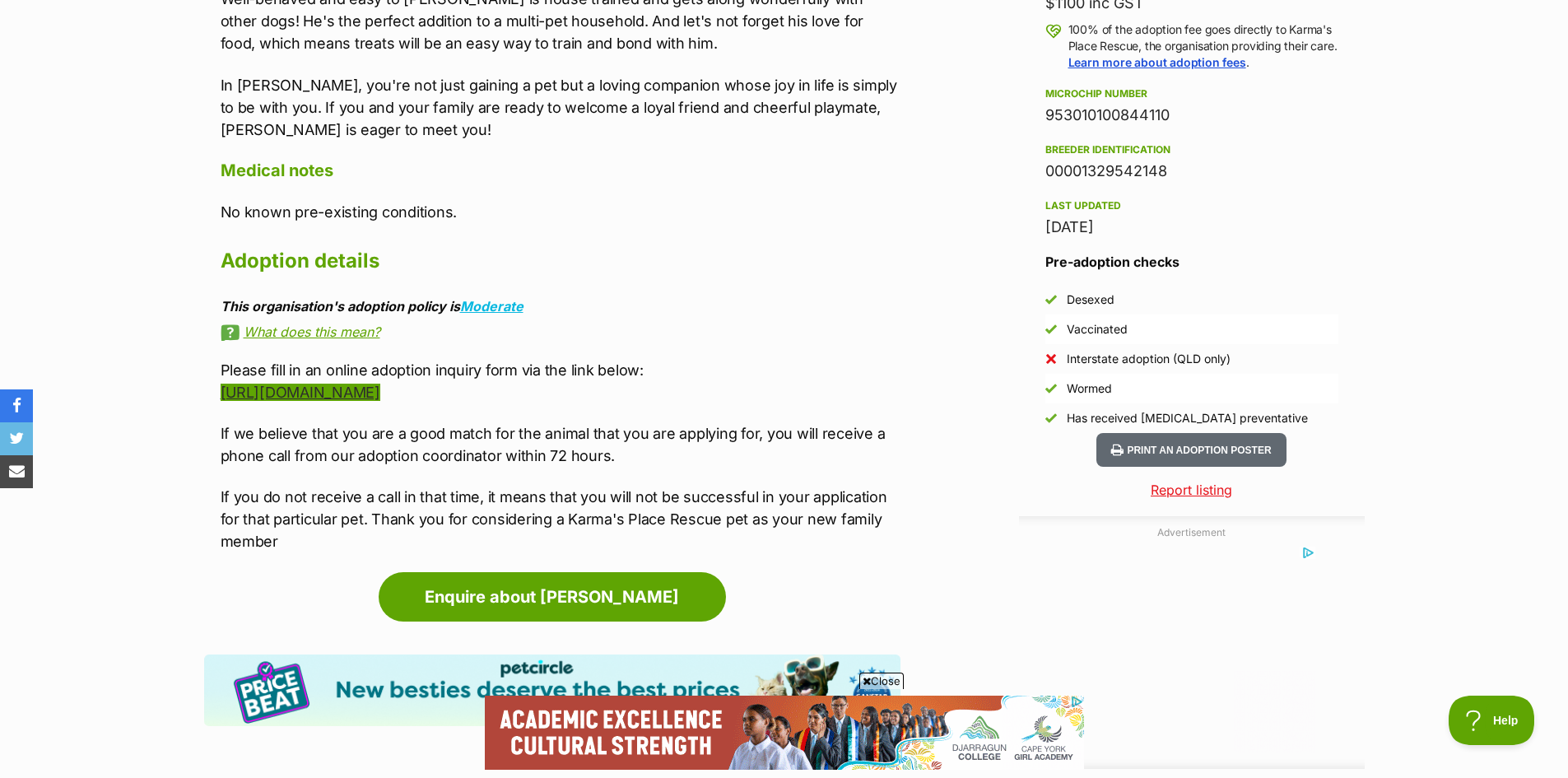
click at [381, 384] on link "http://karmasplacerescue.org.au/adoption-inquiry/" at bounding box center [300, 392] width 160 height 17
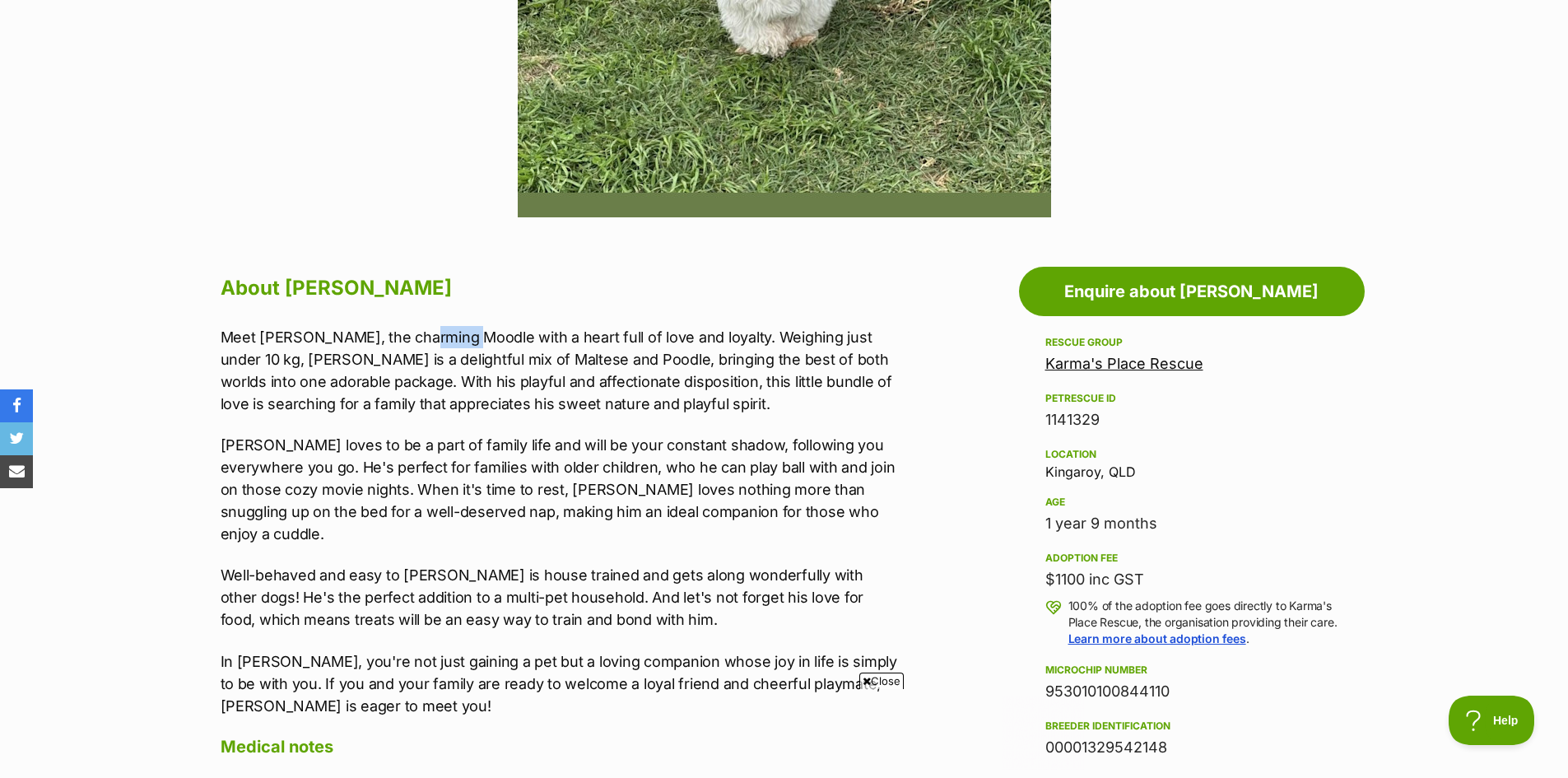
drag, startPoint x: 412, startPoint y: 338, endPoint x: 459, endPoint y: 339, distance: 47.0
click at [459, 339] on p "Meet Charlie, the charming Moodle with a heart full of love and loyalty. Weighi…" at bounding box center [560, 370] width 680 height 89
copy p "Moodle"
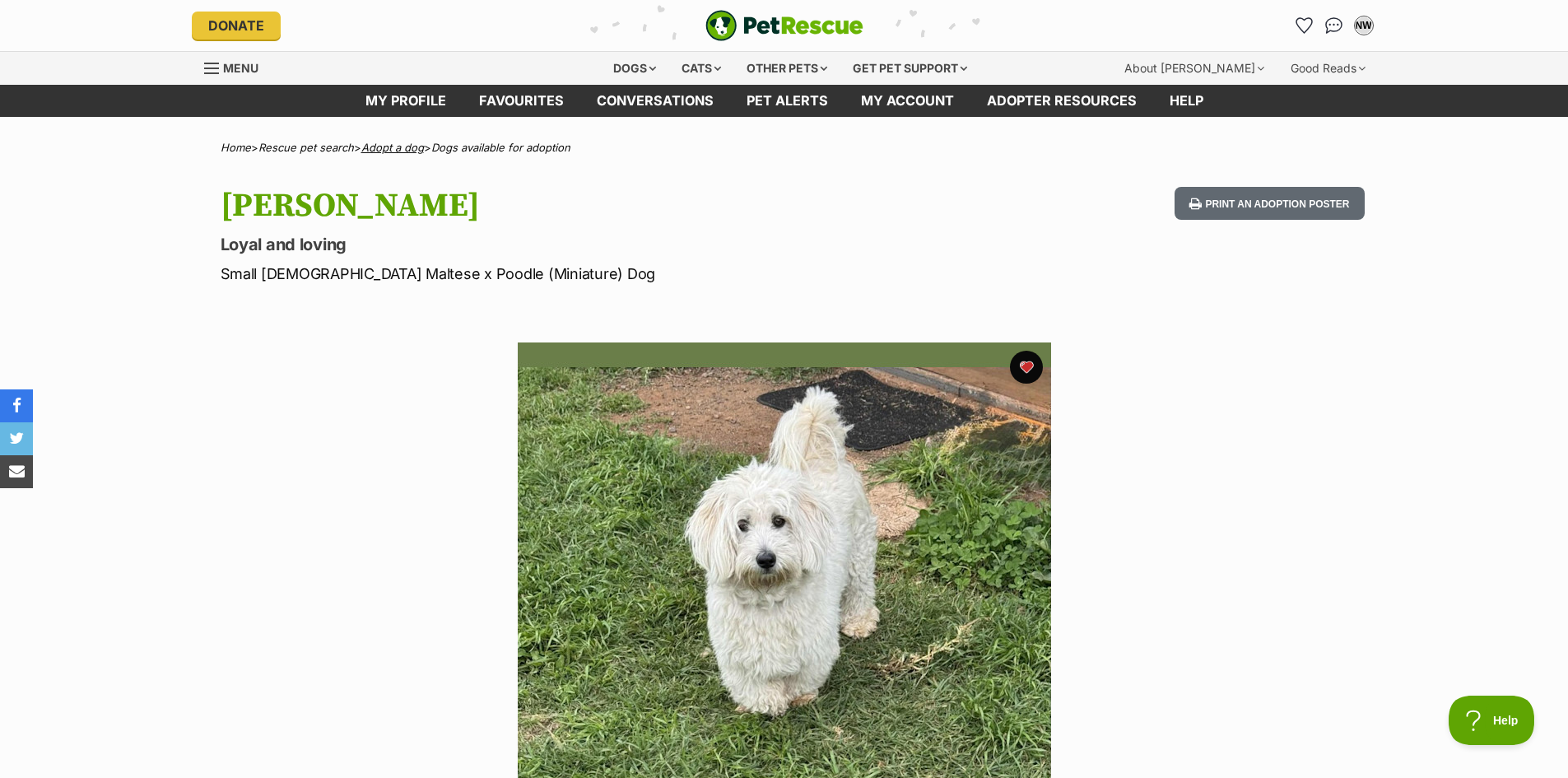
click at [397, 148] on link "Adopt a dog" at bounding box center [392, 147] width 62 height 13
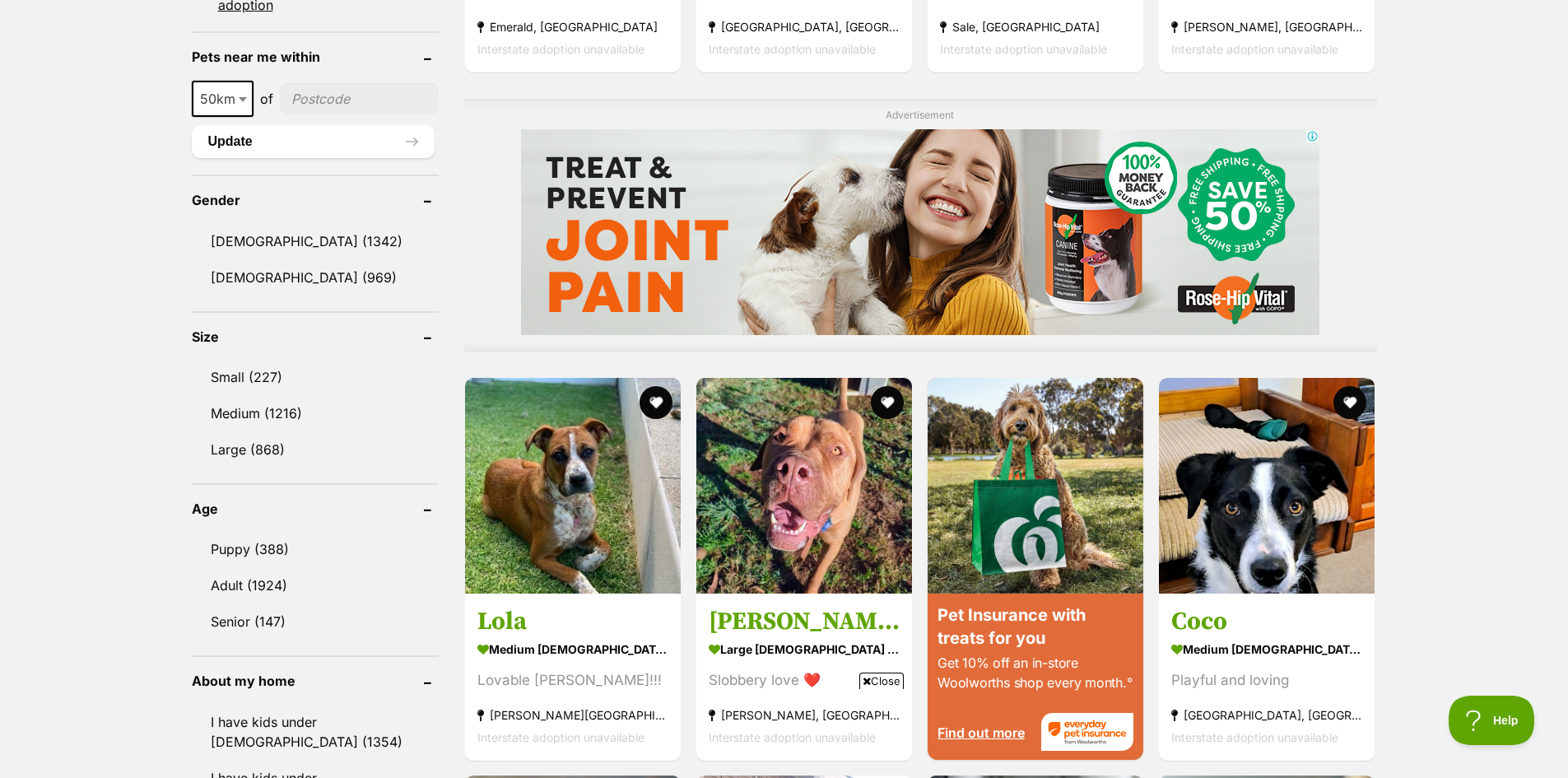
scroll to position [1236, 0]
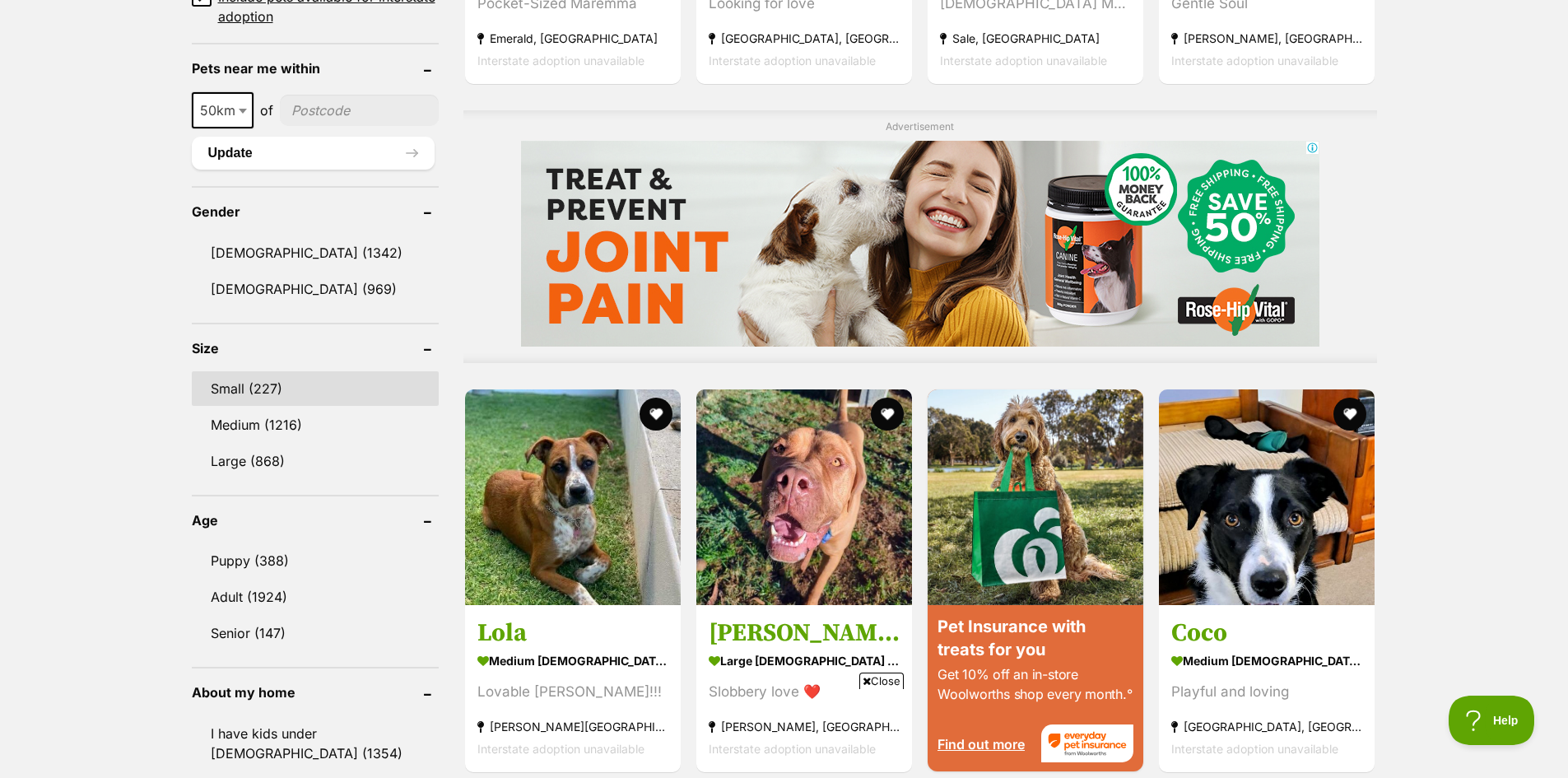
click at [265, 377] on link "Small (227)" at bounding box center [316, 389] width 247 height 35
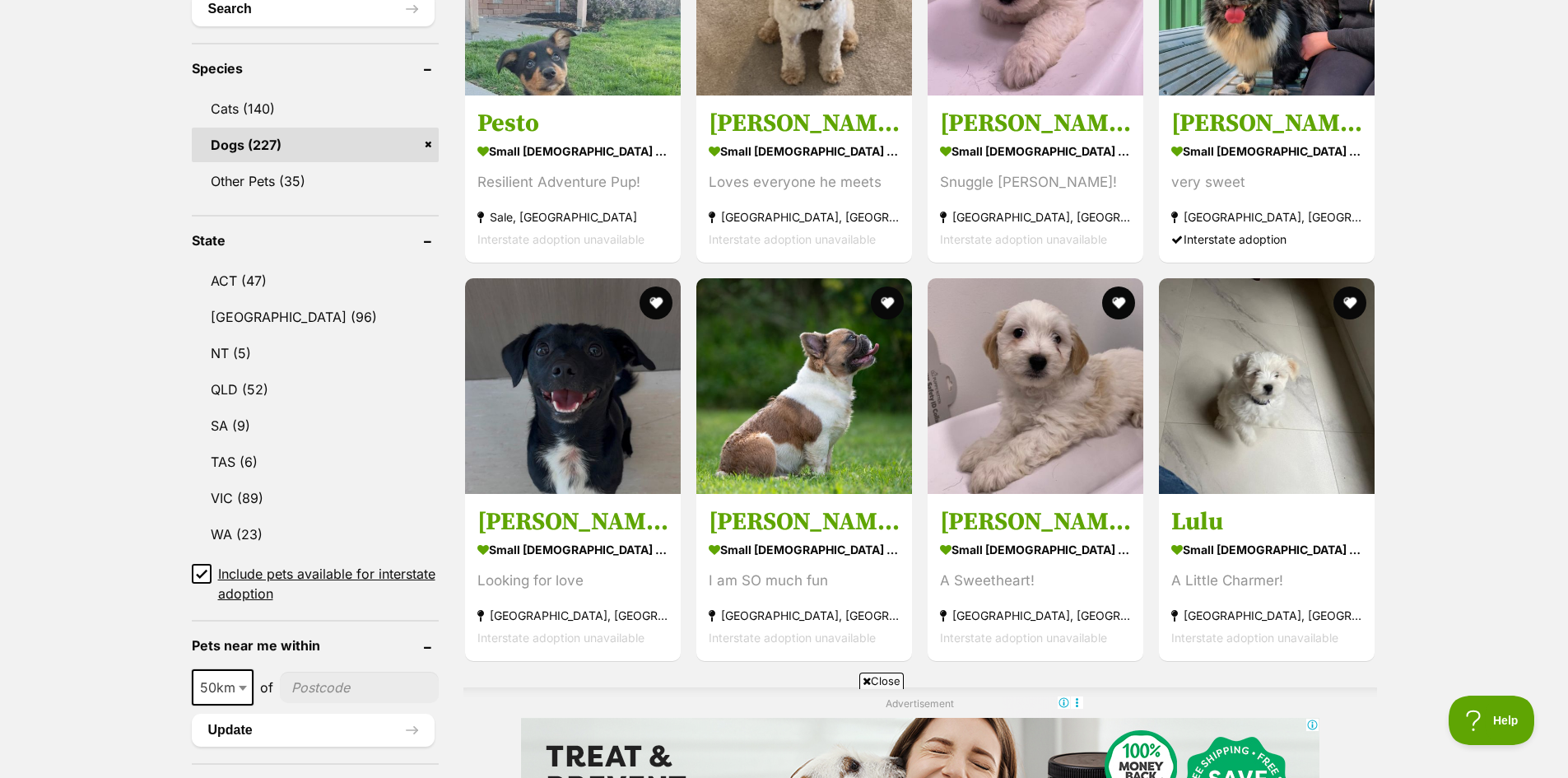
scroll to position [659, 0]
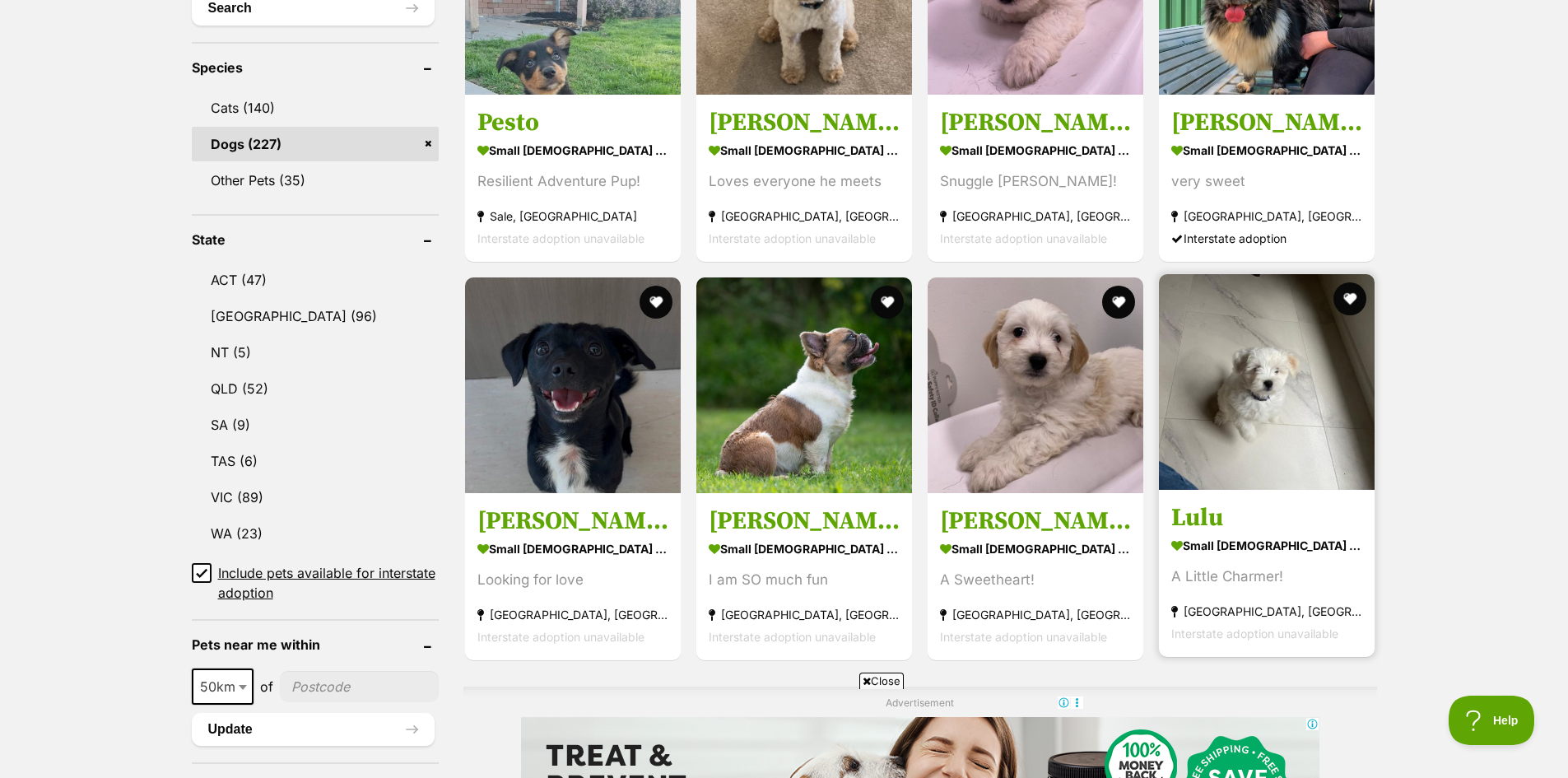
click at [1266, 432] on img at bounding box center [1267, 383] width 216 height 216
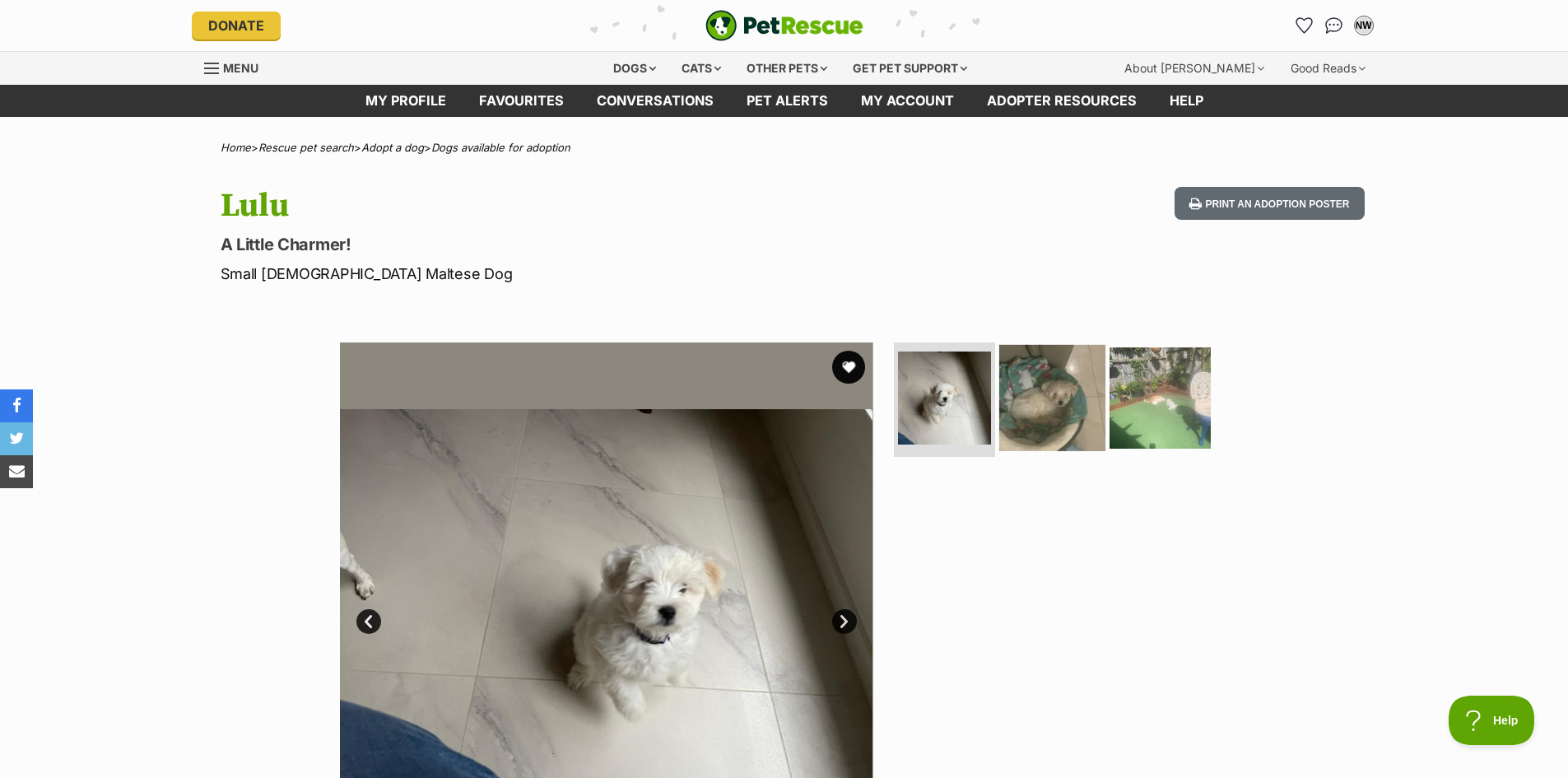
click at [1026, 389] on img at bounding box center [1053, 397] width 106 height 106
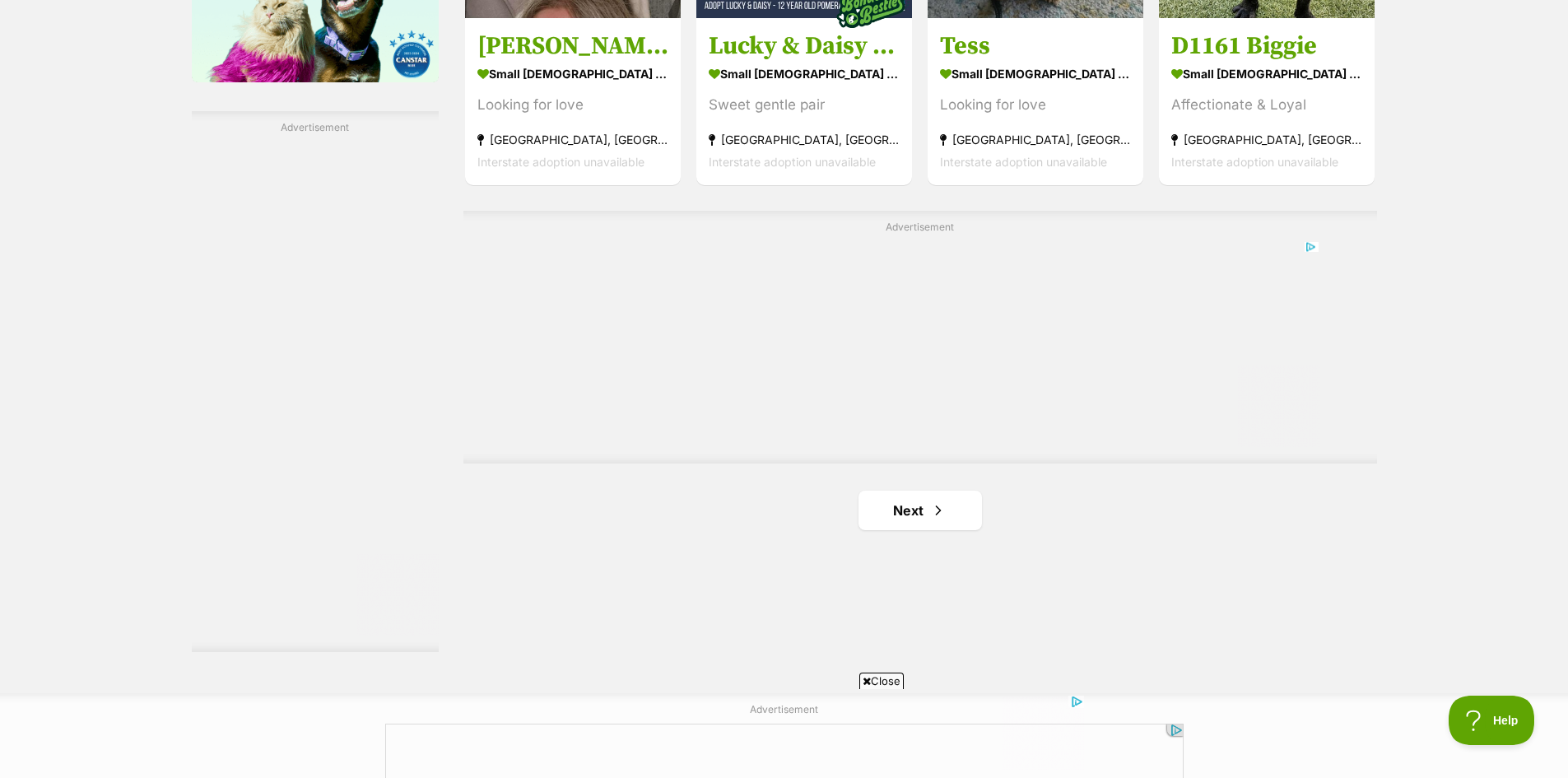
scroll to position [3121, 0]
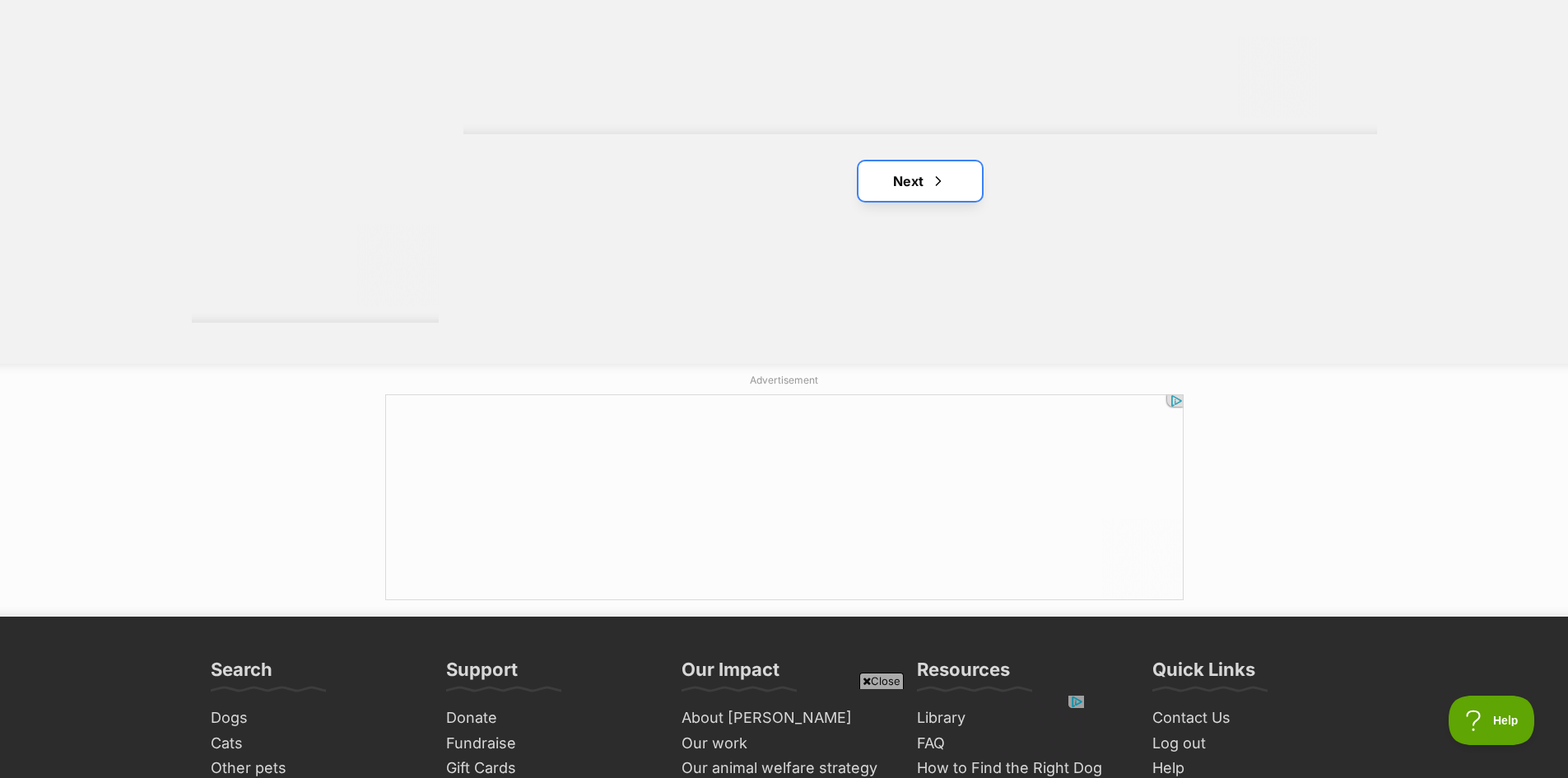
click at [945, 185] on span "Next page" at bounding box center [939, 181] width 16 height 20
